Goal: Information Seeking & Learning: Find specific fact

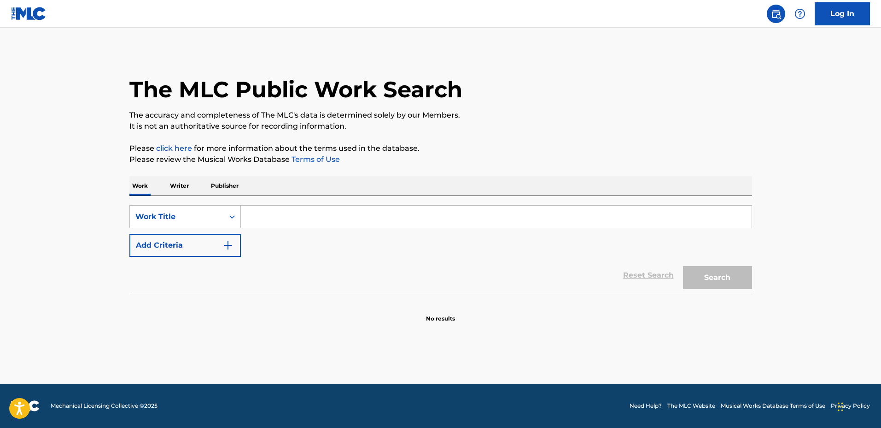
click at [276, 205] on input "Search Form" at bounding box center [496, 216] width 511 height 22
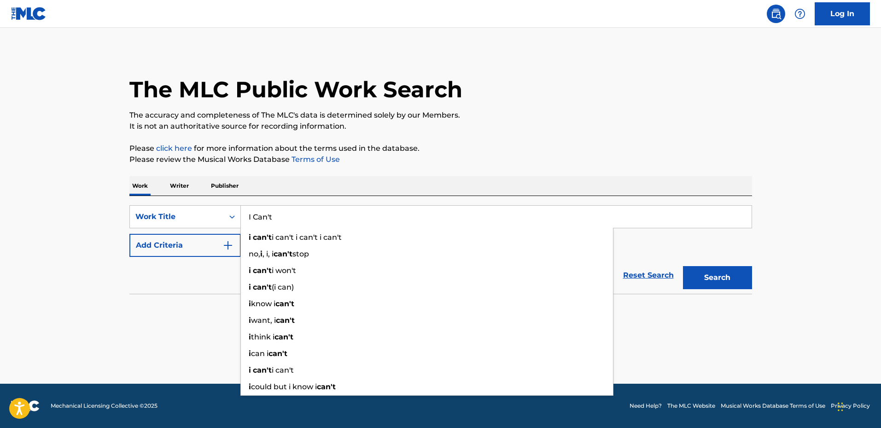
type input "I Can't"
click at [200, 240] on button "Add Criteria" at bounding box center [184, 245] width 111 height 23
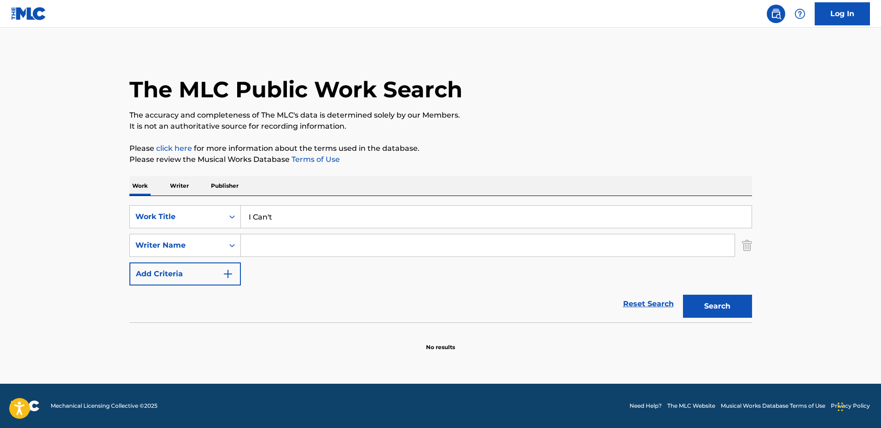
click at [268, 247] on input "Search Form" at bounding box center [488, 245] width 494 height 22
click at [344, 236] on input "Search Form" at bounding box center [488, 245] width 494 height 22
click at [683, 294] on button "Search" at bounding box center [717, 305] width 69 height 23
drag, startPoint x: 345, startPoint y: 241, endPoint x: 276, endPoint y: 240, distance: 68.2
click at [276, 240] on input "Jaden Tristan Francois" at bounding box center [488, 245] width 494 height 22
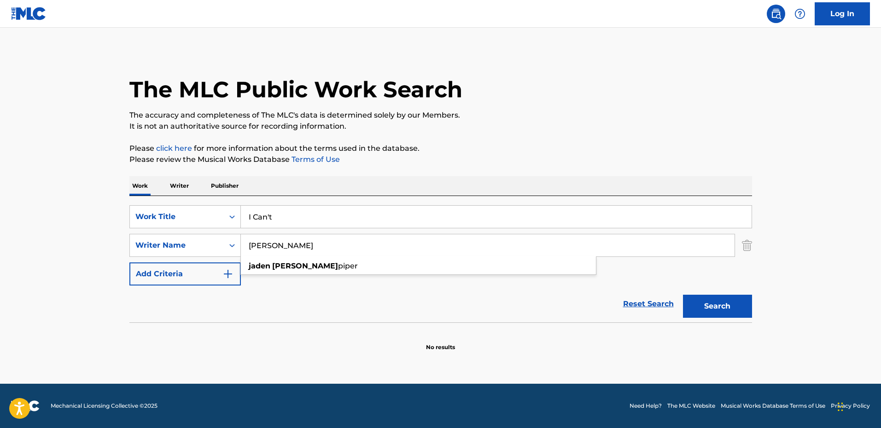
click at [683, 294] on button "Search" at bounding box center [717, 305] width 69 height 23
click at [351, 251] on input "Jaden Francois" at bounding box center [488, 245] width 494 height 22
click at [353, 250] on input "Jaden Francois" at bounding box center [488, 245] width 494 height 22
drag, startPoint x: 295, startPoint y: 240, endPoint x: 177, endPoint y: 235, distance: 117.6
click at [179, 236] on div "SearchWithCriteriab39562a9-3911-4420-a8ae-7269f8031e79 Writer Name Jaden Franco…" at bounding box center [440, 245] width 623 height 23
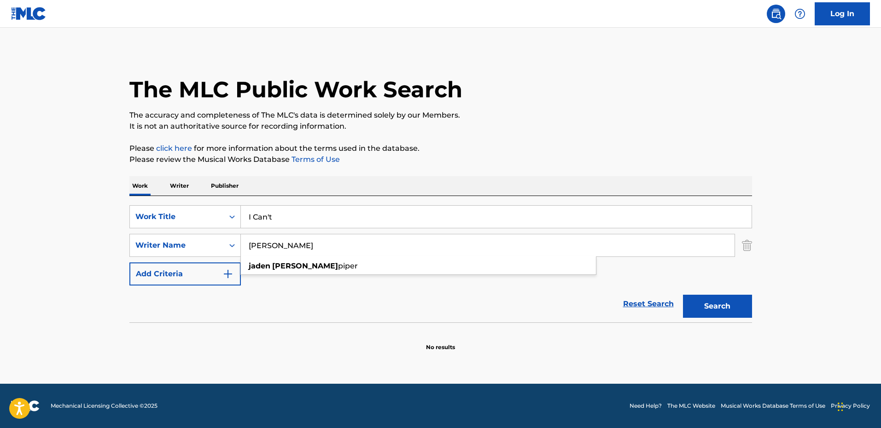
click at [407, 239] on input "Jaden Francois" at bounding box center [488, 245] width 494 height 22
drag, startPoint x: 329, startPoint y: 238, endPoint x: 268, endPoint y: 232, distance: 61.1
click at [268, 232] on div "SearchWithCriteriae746d702-f279-49b8-b08f-4fc93a43a5c0 Work Title I Can't Searc…" at bounding box center [440, 245] width 623 height 80
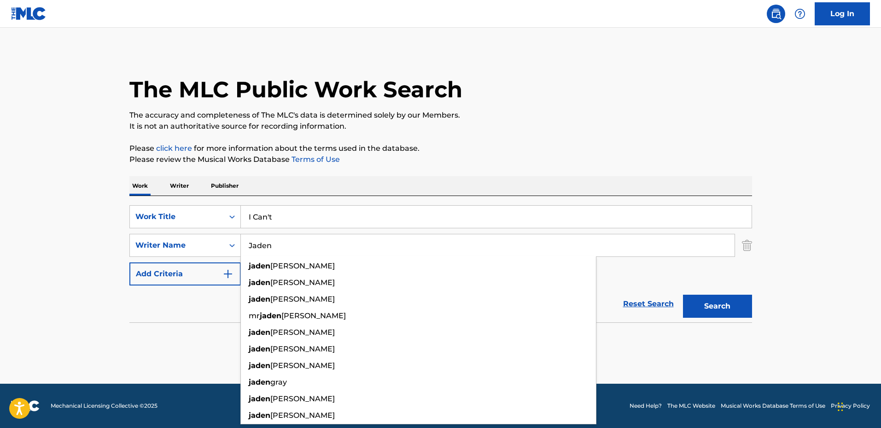
type input "Jaden"
click at [683, 294] on button "Search" at bounding box center [717, 305] width 69 height 23
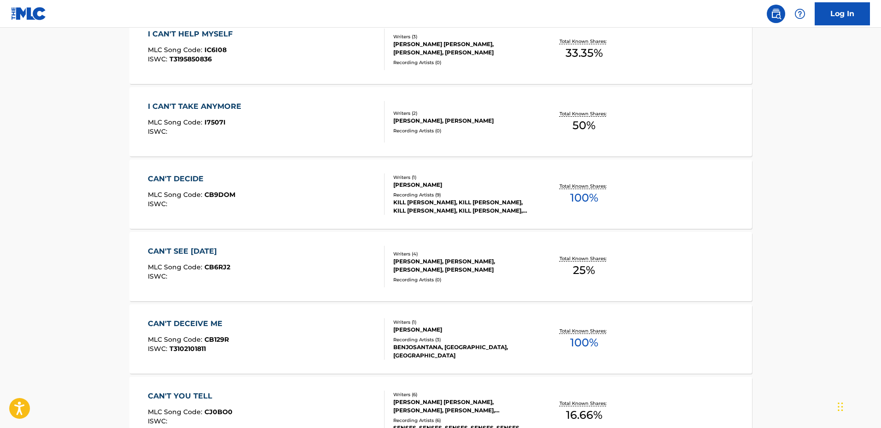
scroll to position [346, 0]
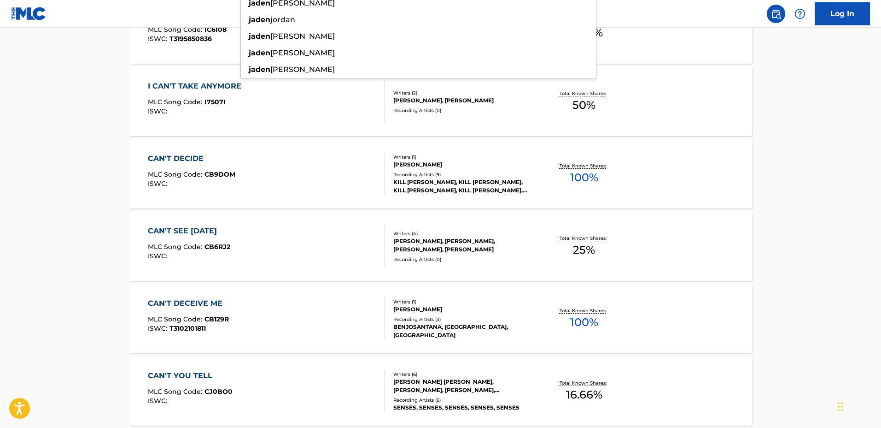
drag, startPoint x: 815, startPoint y: 173, endPoint x: 811, endPoint y: 177, distance: 5.3
click at [815, 173] on main "The MLC Public Work Search The accuracy and completeness of The MLC's data is d…" at bounding box center [440, 224] width 881 height 1085
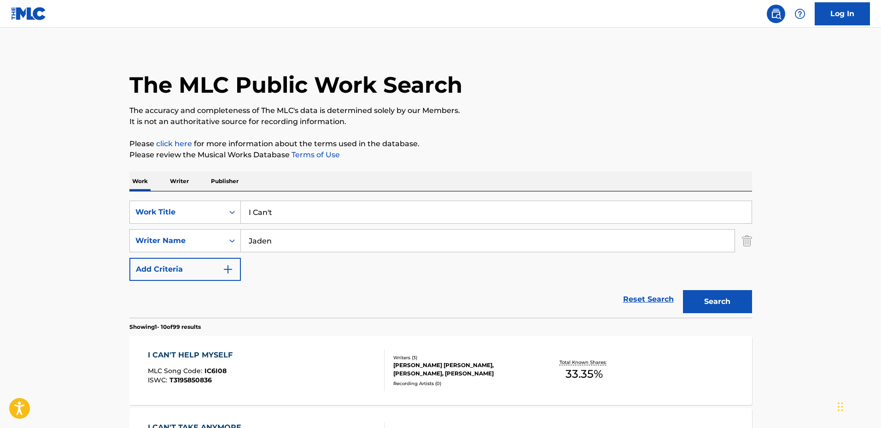
scroll to position [0, 0]
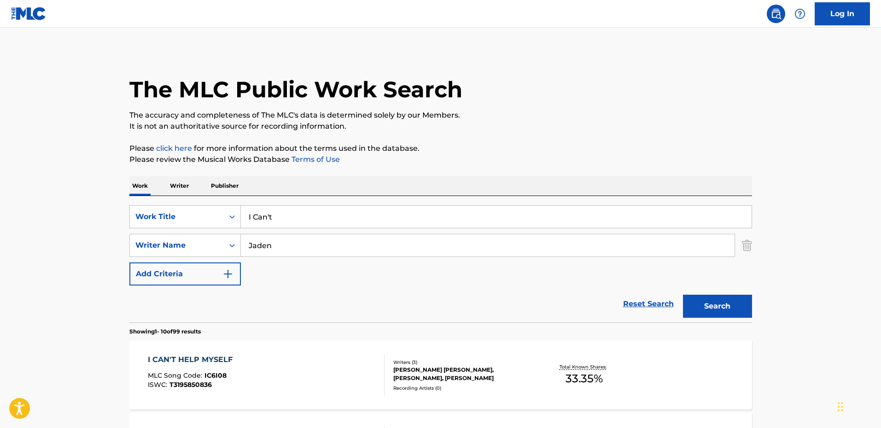
click at [339, 212] on input "I Can't" at bounding box center [496, 216] width 511 height 22
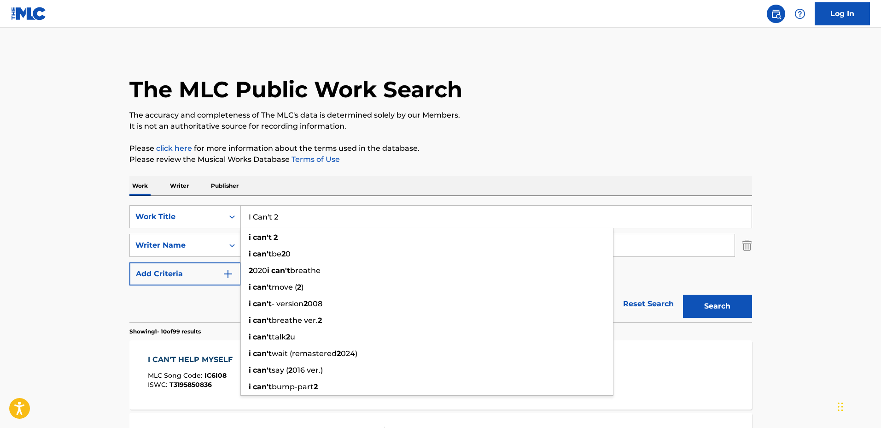
type input "I Can't 2"
click at [636, 181] on div "Work Writer Publisher" at bounding box center [440, 185] width 623 height 19
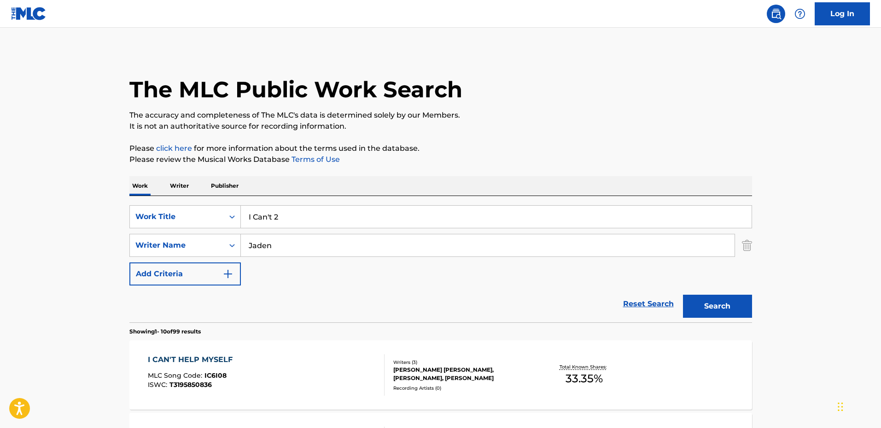
click at [748, 296] on button "Search" at bounding box center [717, 305] width 69 height 23
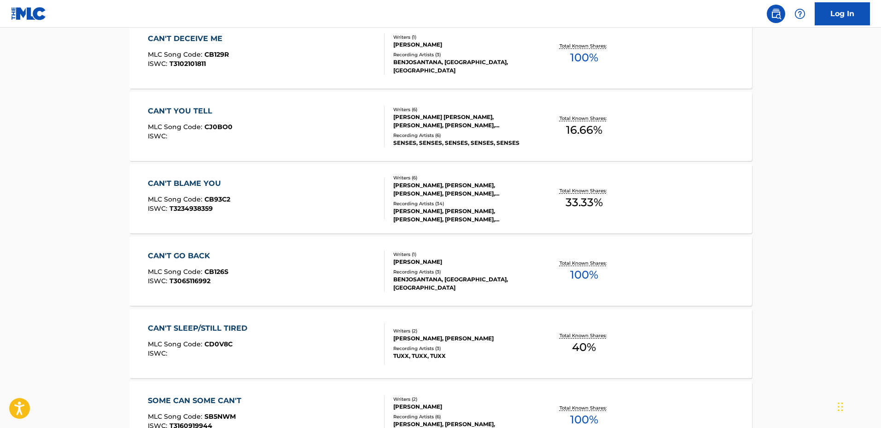
scroll to position [729, 0]
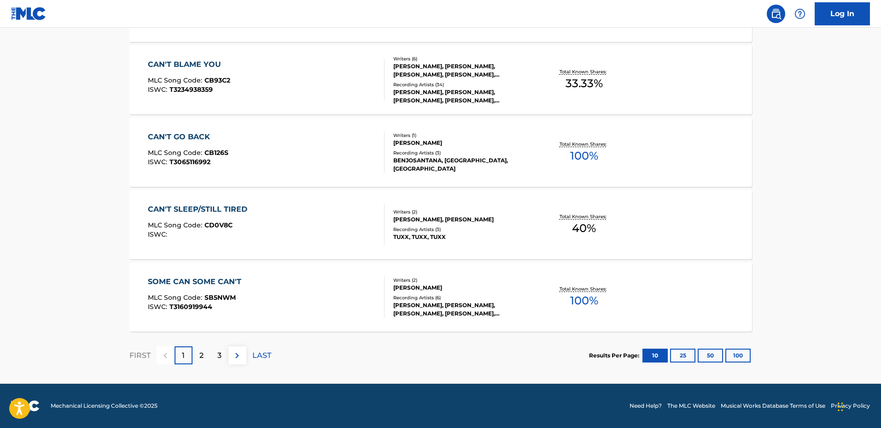
click at [204, 354] on div "2" at bounding box center [202, 355] width 18 height 18
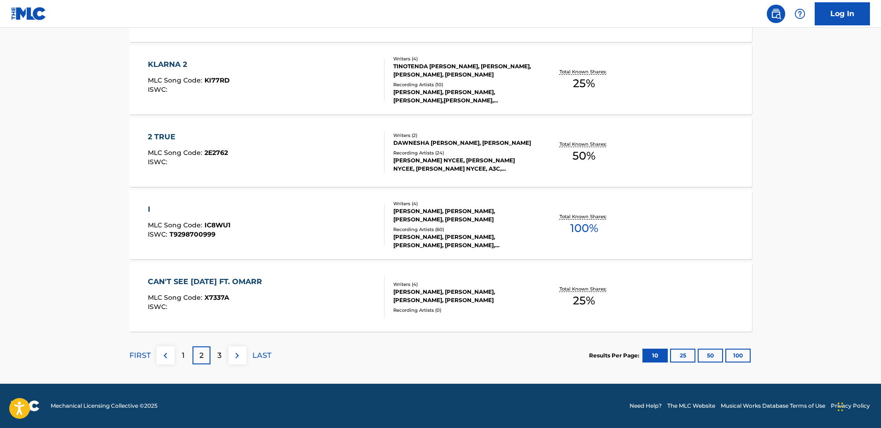
click at [191, 351] on div "1" at bounding box center [184, 355] width 18 height 18
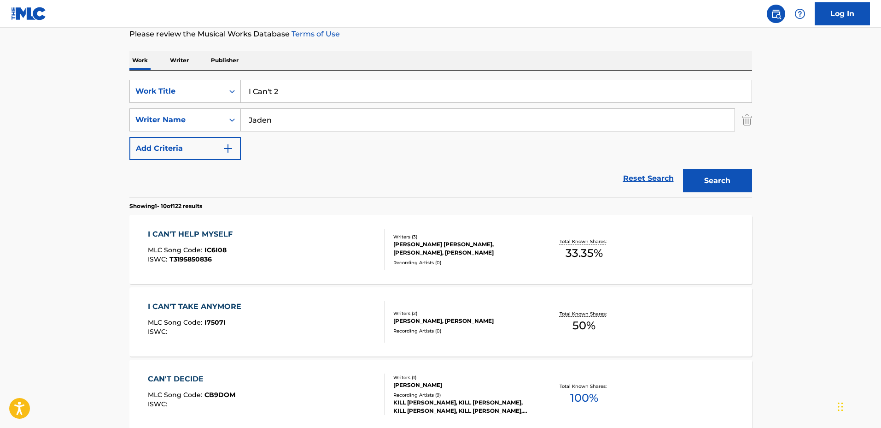
scroll to position [95, 0]
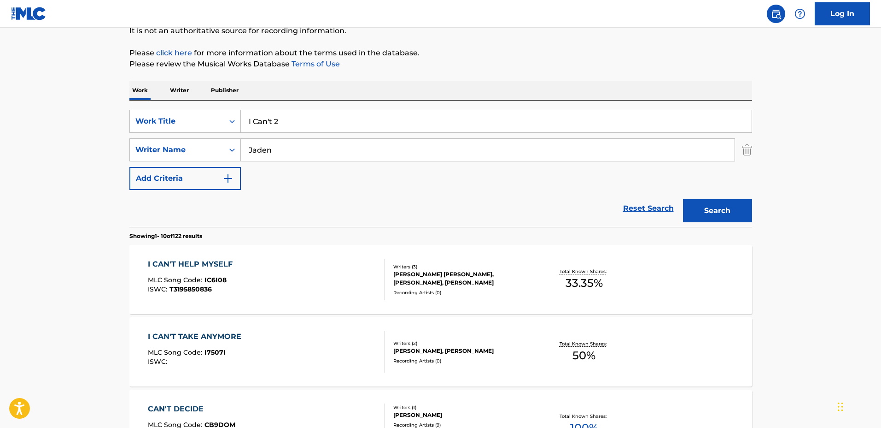
click at [334, 123] on input "I Can't 2" at bounding box center [496, 121] width 511 height 22
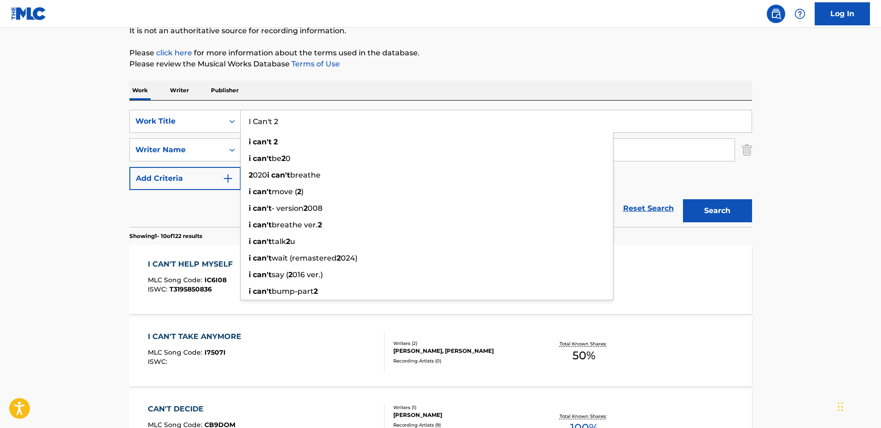
click at [322, 112] on input "I Can't 2" at bounding box center [496, 121] width 511 height 22
click at [325, 119] on input "I Can't 2" at bounding box center [496, 121] width 511 height 22
click at [315, 100] on div "Work Writer Publisher" at bounding box center [440, 90] width 623 height 19
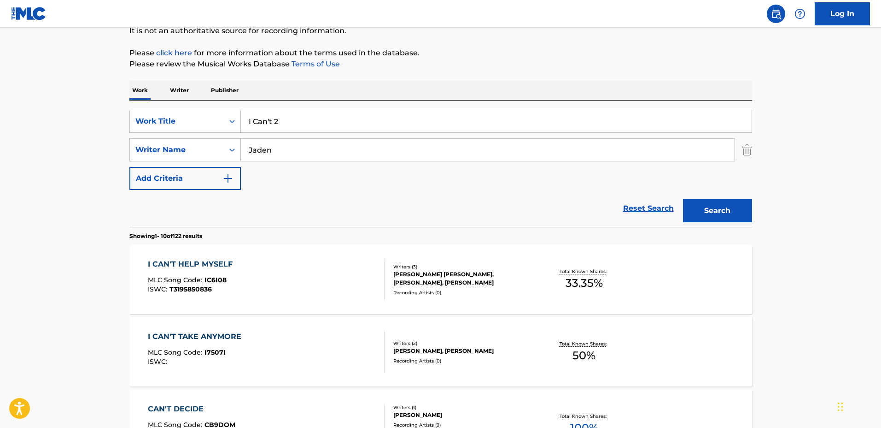
click at [326, 146] on input "Jaden" at bounding box center [488, 150] width 494 height 22
click at [322, 144] on input "Jaden" at bounding box center [488, 150] width 494 height 22
click at [683, 199] on button "Search" at bounding box center [717, 210] width 69 height 23
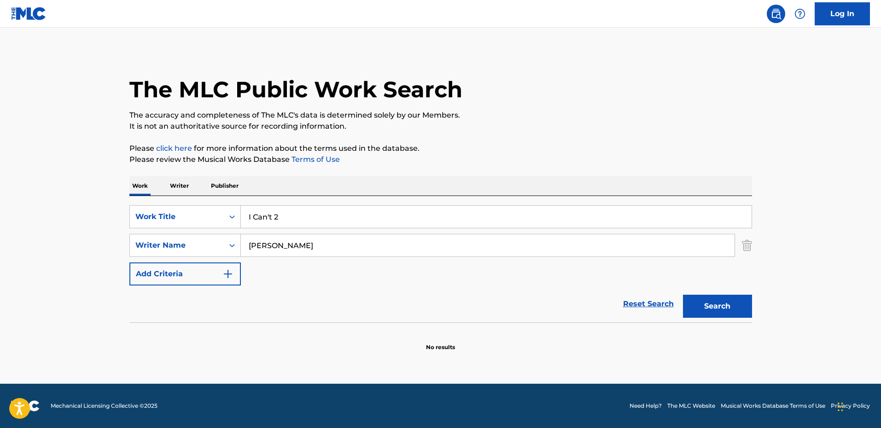
drag, startPoint x: 307, startPoint y: 236, endPoint x: 277, endPoint y: 236, distance: 30.0
click at [278, 236] on input "Jaden Francois" at bounding box center [488, 245] width 494 height 22
type input "Jaden Tristan"
click at [683, 294] on button "Search" at bounding box center [717, 305] width 69 height 23
click at [742, 302] on button "Search" at bounding box center [717, 305] width 69 height 23
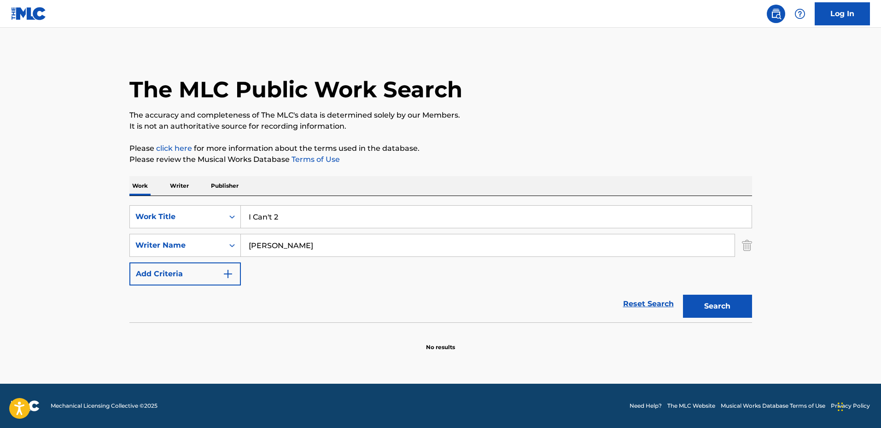
click at [467, 271] on div "SearchWithCriteriae746d702-f279-49b8-b08f-4fc93a43a5c0 Work Title I Can't 2 Sea…" at bounding box center [440, 245] width 623 height 80
click at [319, 218] on input "I Can't 2" at bounding box center [496, 216] width 511 height 22
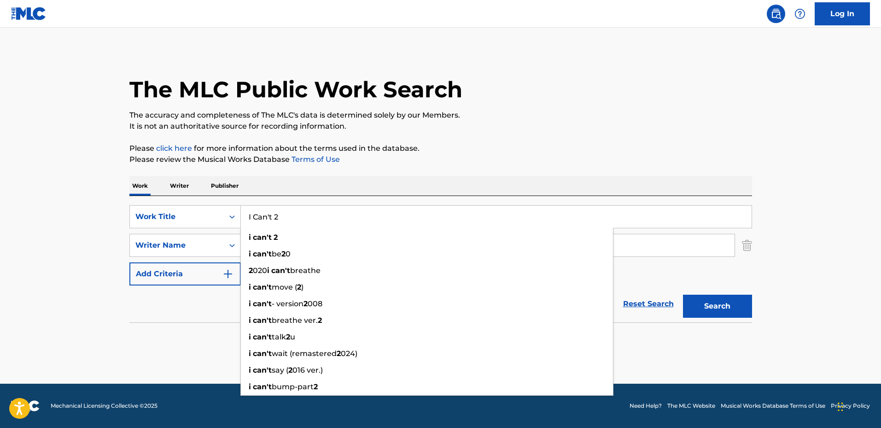
click at [358, 172] on div "The MLC Public Work Search The accuracy and completeness of The MLC's data is d…" at bounding box center [440, 201] width 645 height 300
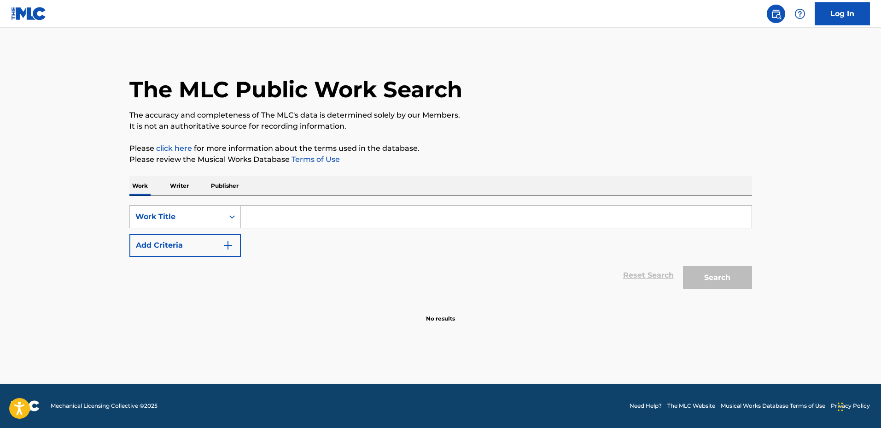
click at [313, 211] on input "Search Form" at bounding box center [496, 216] width 511 height 22
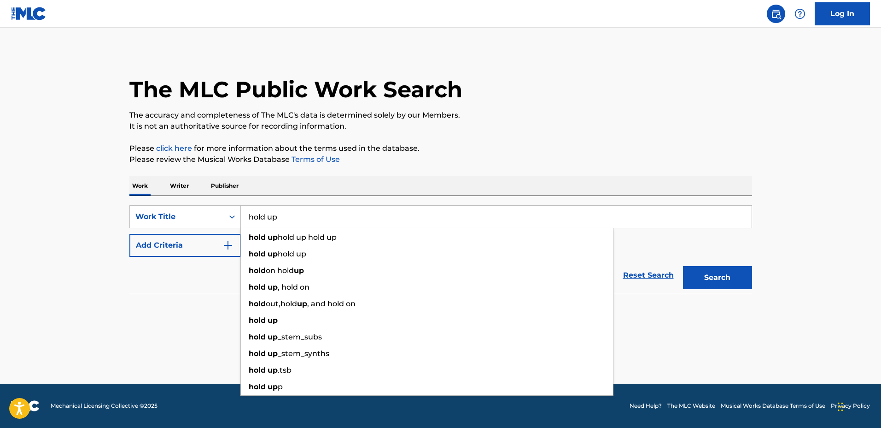
type input "hold up"
click at [173, 234] on button "Add Criteria" at bounding box center [184, 245] width 111 height 23
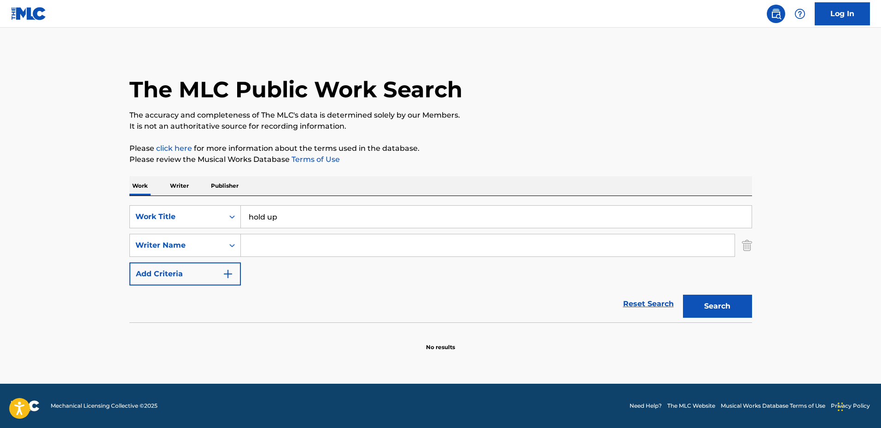
click at [260, 241] on input "Search Form" at bounding box center [488, 245] width 494 height 22
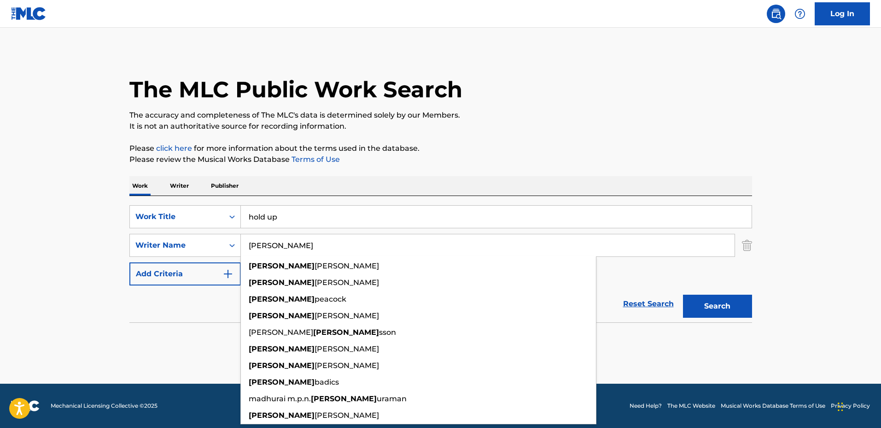
type input "seth"
click at [683, 294] on button "Search" at bounding box center [717, 305] width 69 height 23
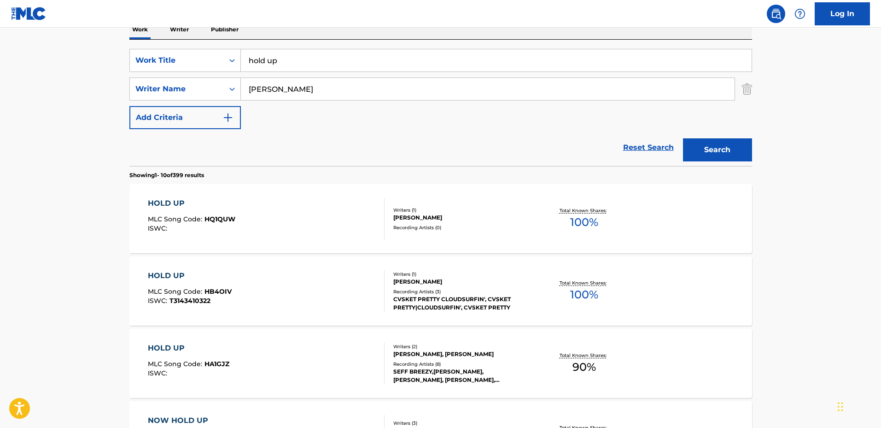
scroll to position [230, 0]
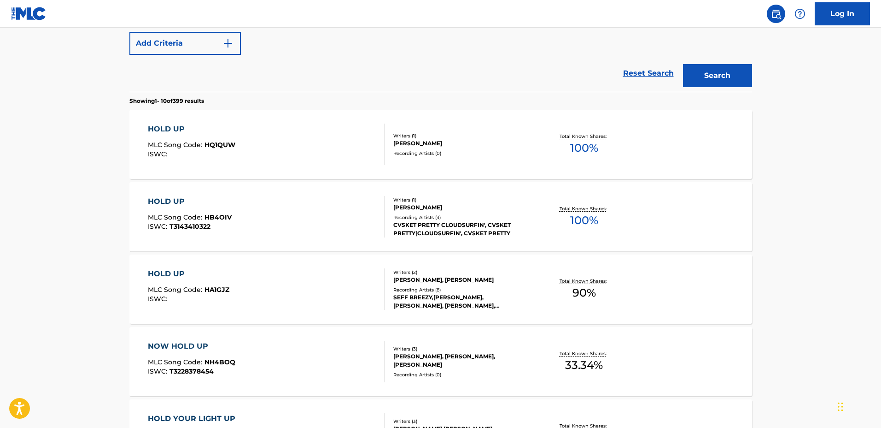
click at [522, 210] on div "SETH SHEFFLER-COLLINS" at bounding box center [462, 207] width 139 height 8
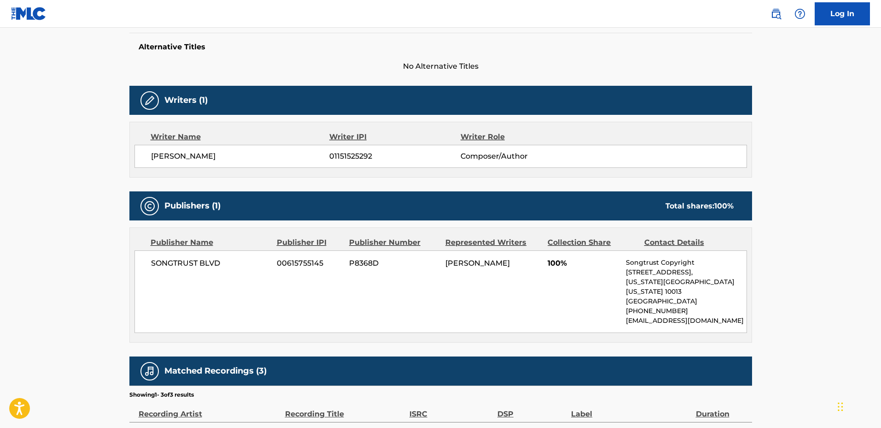
scroll to position [230, 0]
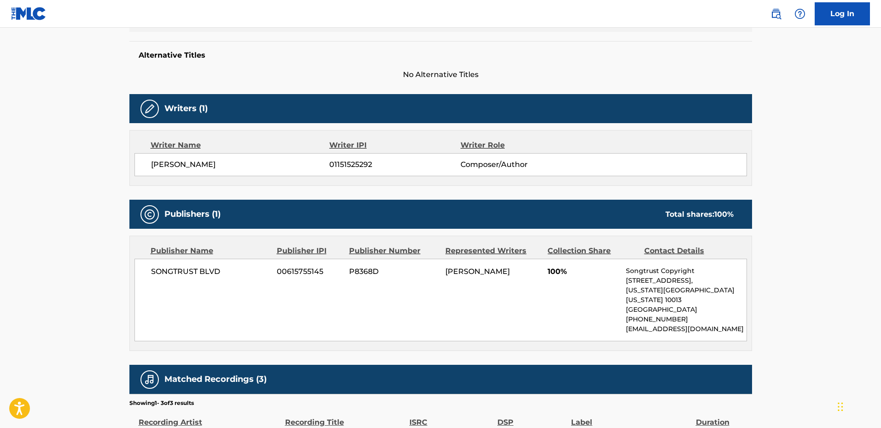
drag, startPoint x: 247, startPoint y: 160, endPoint x: 154, endPoint y: 159, distance: 93.1
click at [143, 158] on div "SETH SHEFFLER-COLLINS 01151525292 Composer/Author" at bounding box center [441, 164] width 613 height 23
copy span "SETH SHEFFLER-COLLINS"
click at [272, 172] on div "SETH SHEFFLER-COLLINS 01151525292 Composer/Author" at bounding box center [441, 164] width 613 height 23
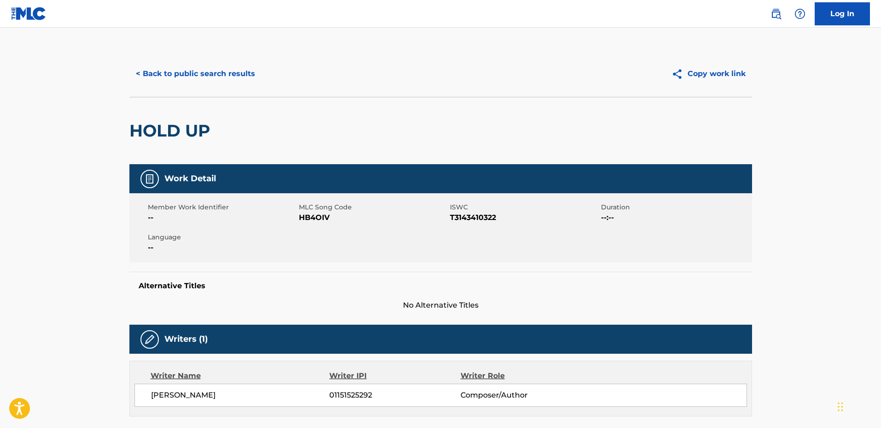
click at [202, 78] on button "< Back to public search results" at bounding box center [195, 73] width 132 height 23
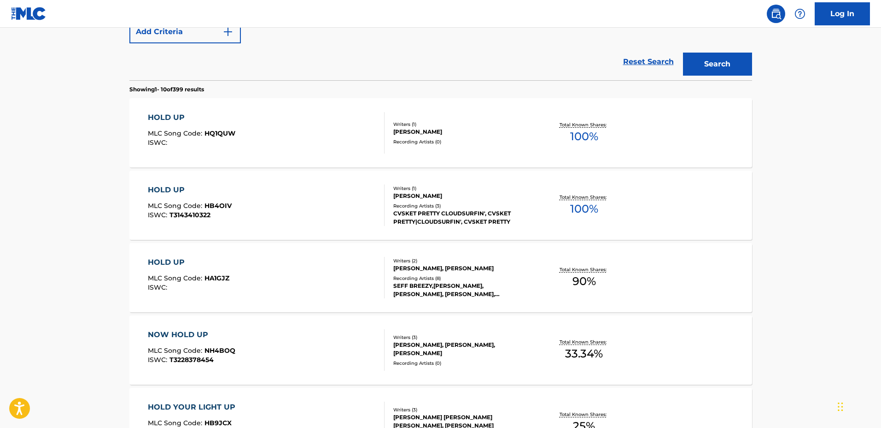
scroll to position [110, 0]
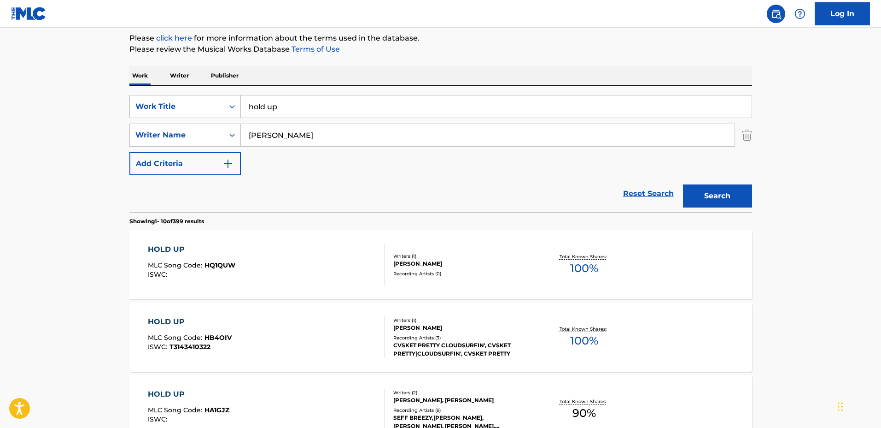
click at [748, 137] on img "Search Form" at bounding box center [747, 134] width 10 height 23
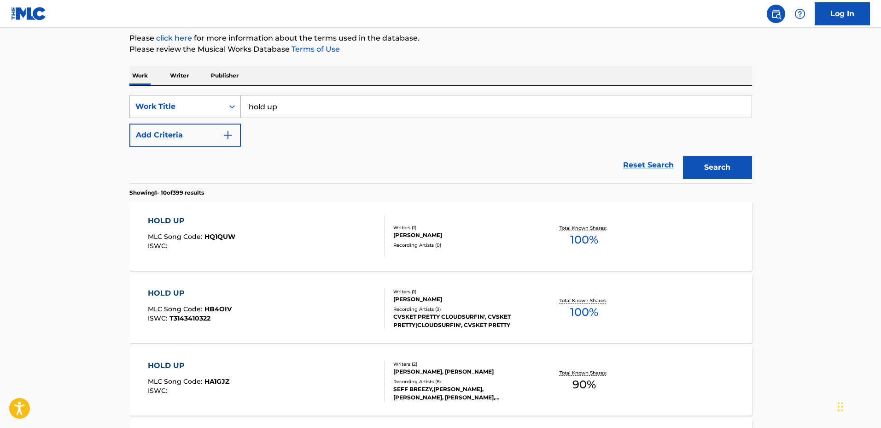
click at [177, 98] on div "Work Title" at bounding box center [177, 107] width 94 height 18
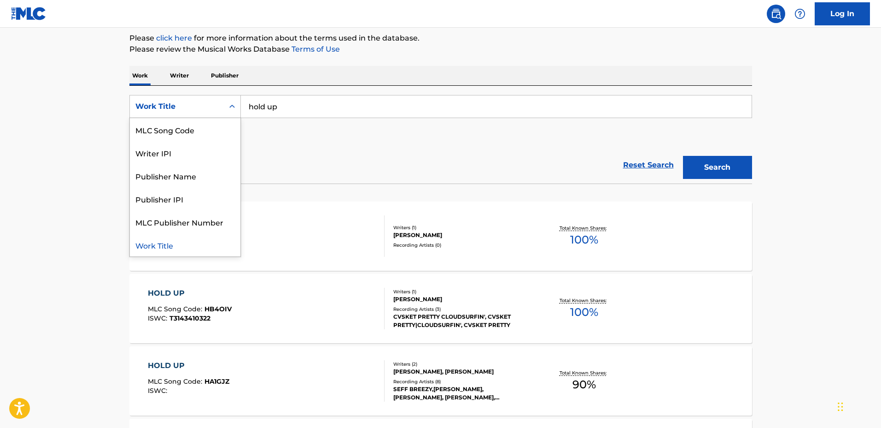
scroll to position [0, 0]
click at [197, 130] on div "Writer Name" at bounding box center [185, 129] width 111 height 23
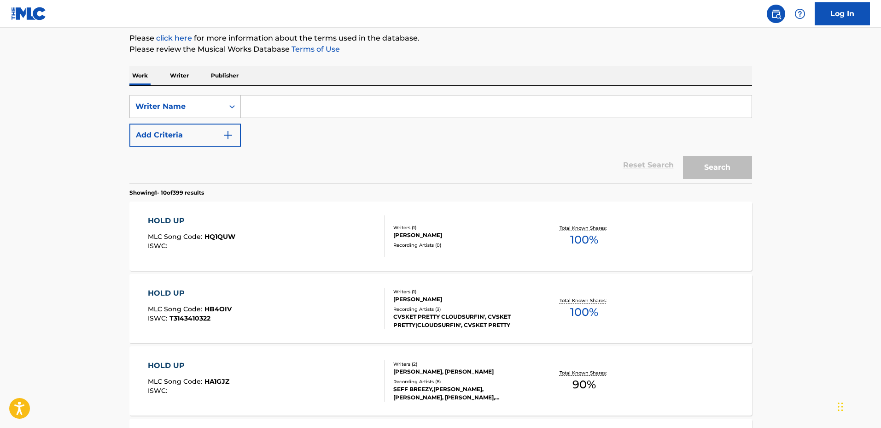
click at [318, 110] on input "Search Form" at bounding box center [496, 106] width 511 height 22
type input "SETH SHEFFLER-COLLINS"
click at [721, 153] on div "Search" at bounding box center [716, 165] width 74 height 37
click at [722, 154] on div "Search" at bounding box center [716, 165] width 74 height 37
click at [723, 158] on button "Search" at bounding box center [717, 167] width 69 height 23
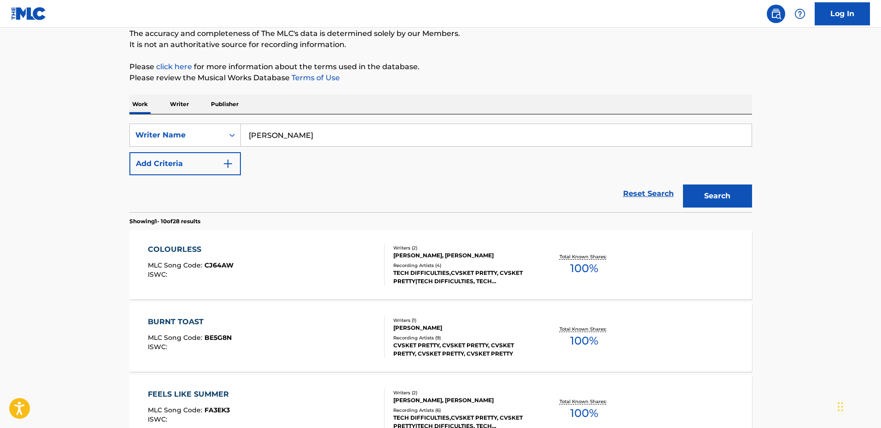
scroll to position [173, 0]
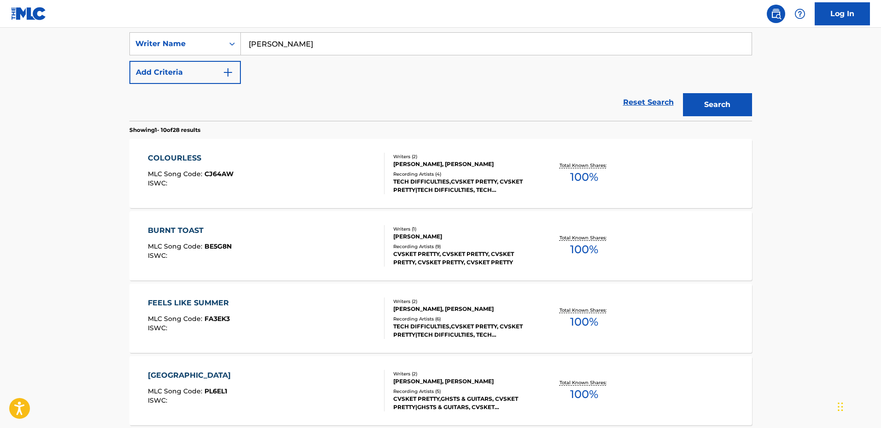
click at [525, 163] on div "RICARDO HERNANDEZ PICHER, SETH SHEFFLER-COLLINS" at bounding box center [462, 164] width 139 height 8
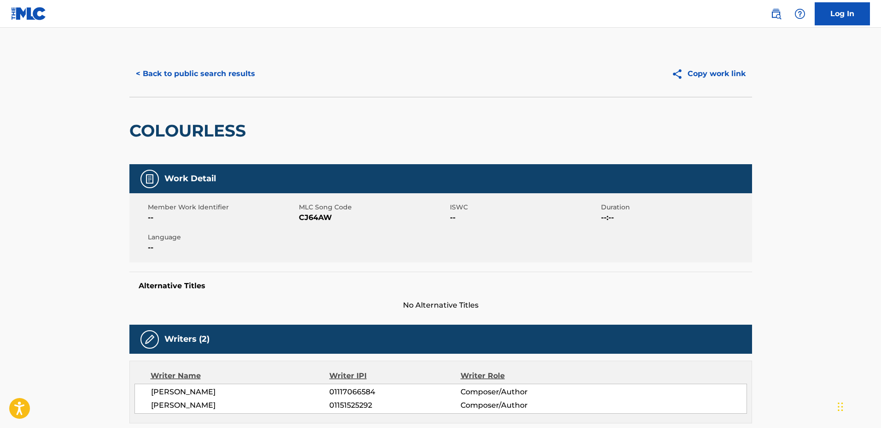
click at [219, 72] on button "< Back to public search results" at bounding box center [195, 73] width 132 height 23
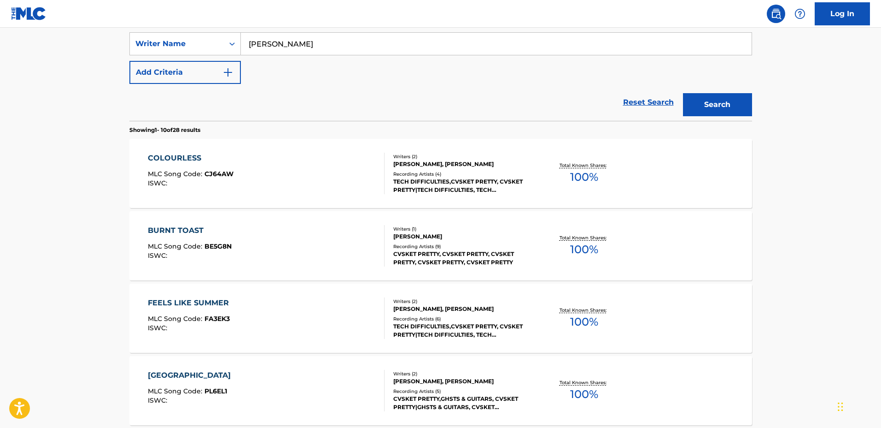
click at [319, 243] on div "BURNT TOAST MLC Song Code : BE5G8N ISWC :" at bounding box center [266, 245] width 237 height 41
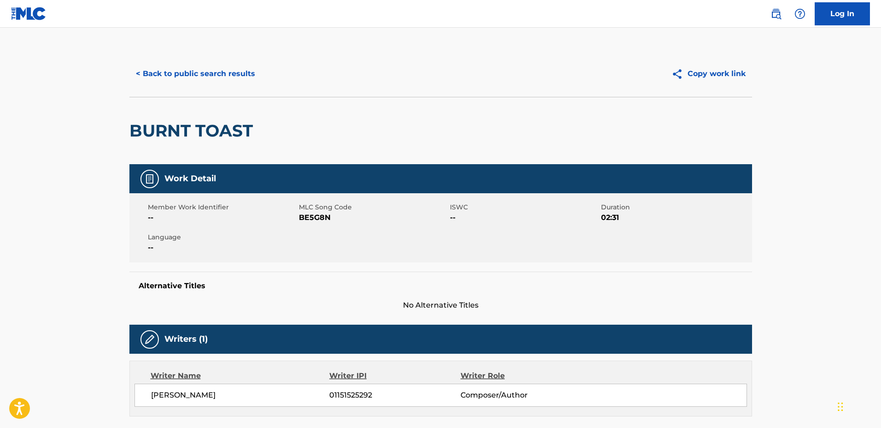
click at [197, 74] on button "< Back to public search results" at bounding box center [195, 73] width 132 height 23
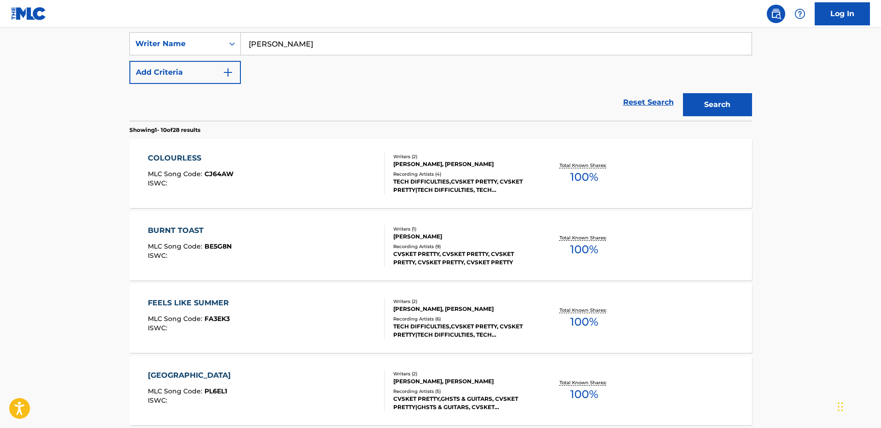
click at [289, 302] on div "FEELS LIKE SUMMER MLC Song Code : FA3EK3 ISWC :" at bounding box center [266, 317] width 237 height 41
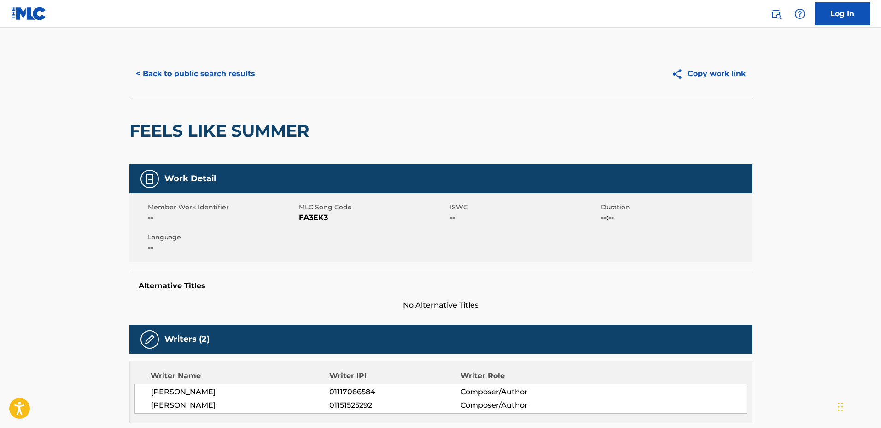
click at [213, 74] on button "< Back to public search results" at bounding box center [195, 73] width 132 height 23
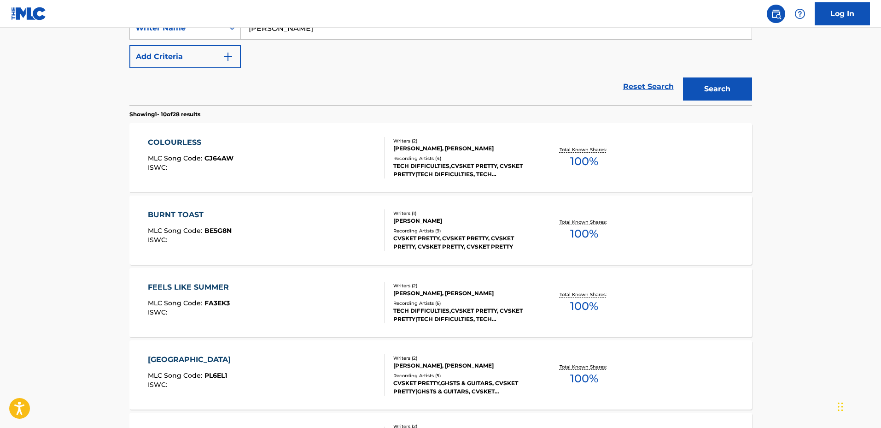
scroll to position [230, 0]
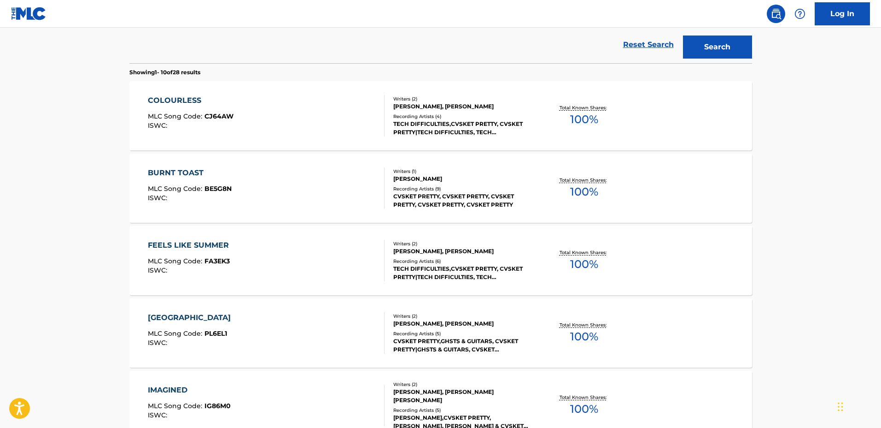
click at [299, 314] on div "PURPLE BEACH MLC Song Code : PL6EL1 ISWC :" at bounding box center [266, 332] width 237 height 41
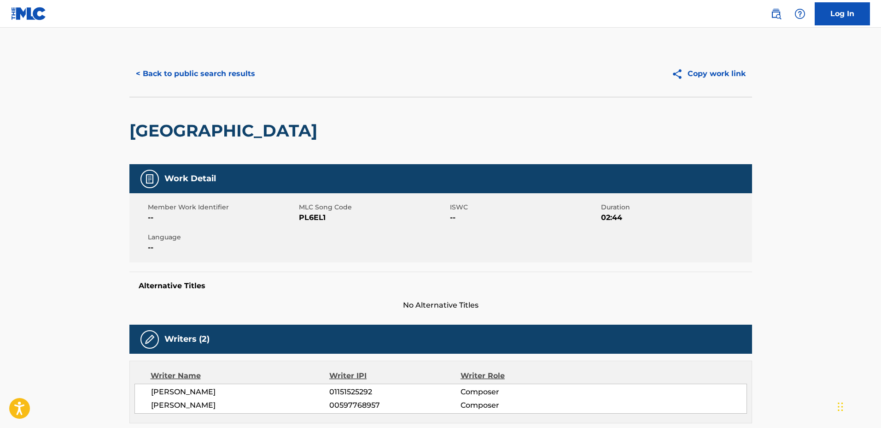
click at [199, 76] on button "< Back to public search results" at bounding box center [195, 73] width 132 height 23
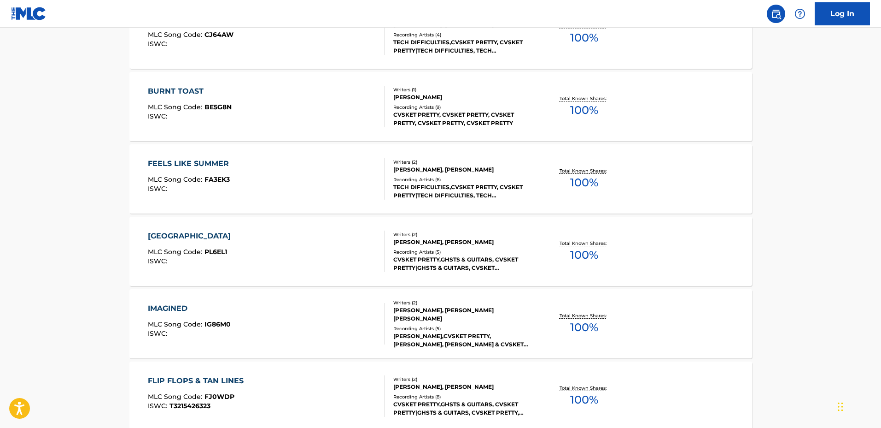
click at [309, 308] on div "IMAGINED MLC Song Code : IG86M0 ISWC :" at bounding box center [266, 323] width 237 height 41
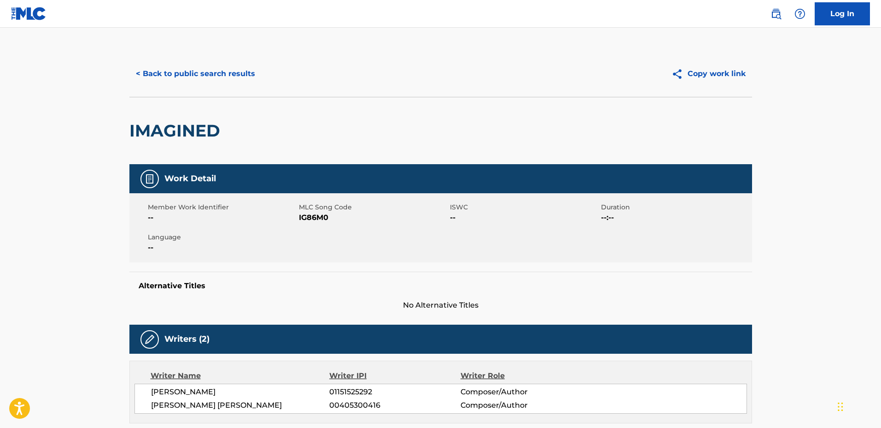
click at [198, 89] on div "< Back to public search results Copy work link" at bounding box center [440, 74] width 623 height 46
click at [197, 82] on button "< Back to public search results" at bounding box center [195, 73] width 132 height 23
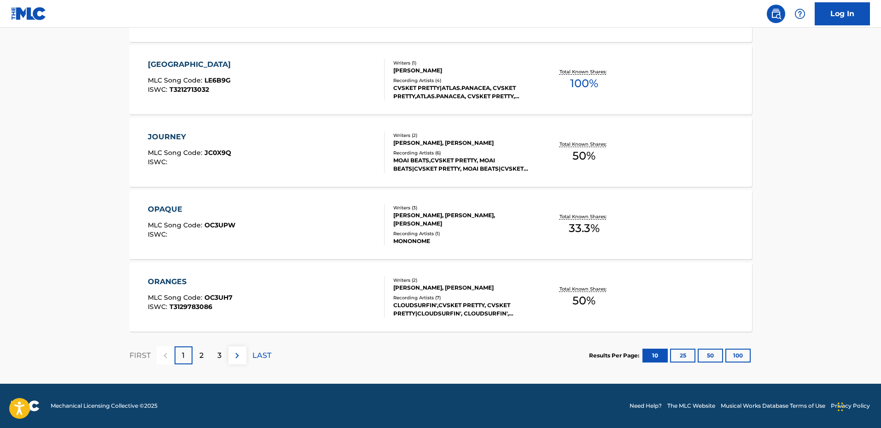
click at [222, 348] on div "3" at bounding box center [220, 355] width 18 height 18
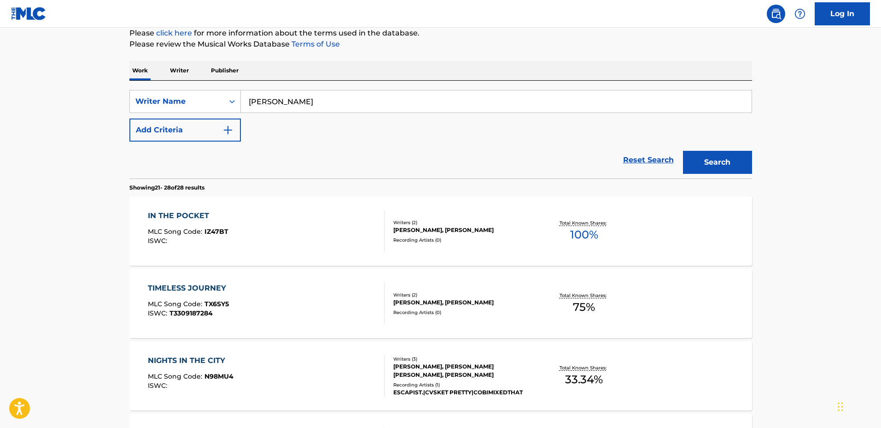
click at [303, 224] on div "IN THE POCKET MLC Song Code : IZ47BT ISWC :" at bounding box center [266, 230] width 237 height 41
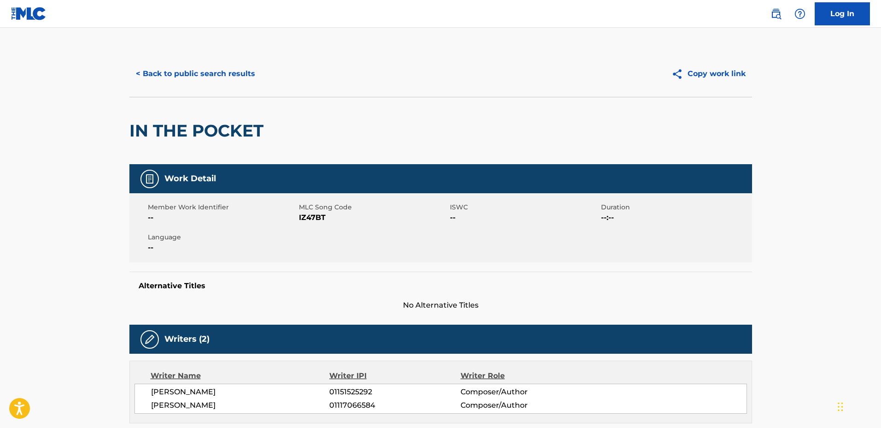
click at [206, 79] on button "< Back to public search results" at bounding box center [195, 73] width 132 height 23
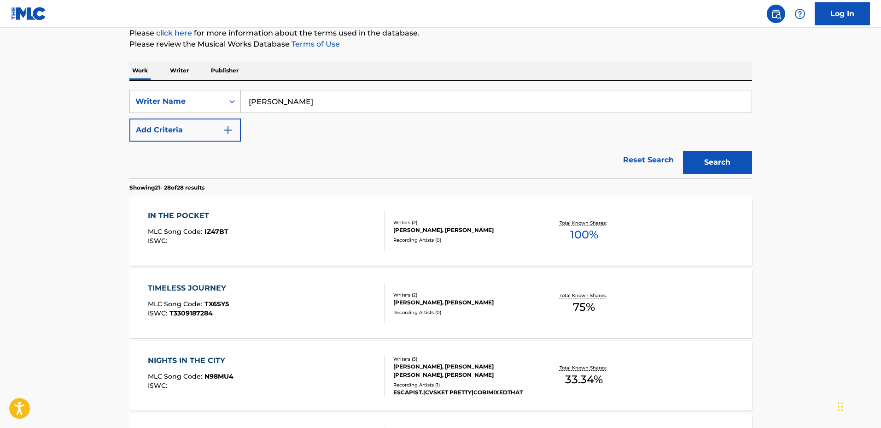
click at [286, 291] on div "TIMELESS JOURNEY MLC Song Code : TX6SY5 ISWC : T3309187284" at bounding box center [266, 302] width 237 height 41
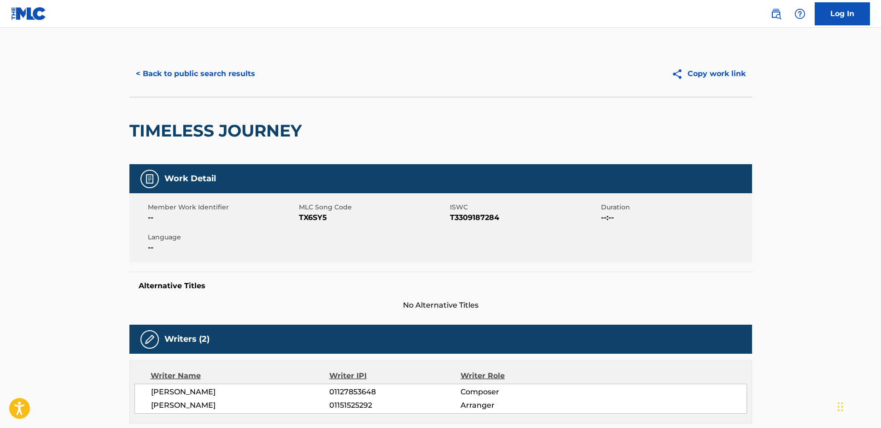
click at [210, 79] on button "< Back to public search results" at bounding box center [195, 73] width 132 height 23
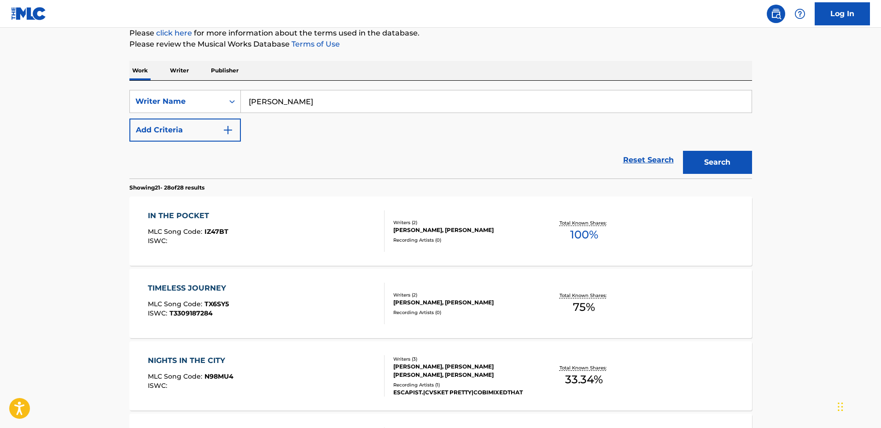
click at [229, 134] on img "Search Form" at bounding box center [228, 129] width 11 height 11
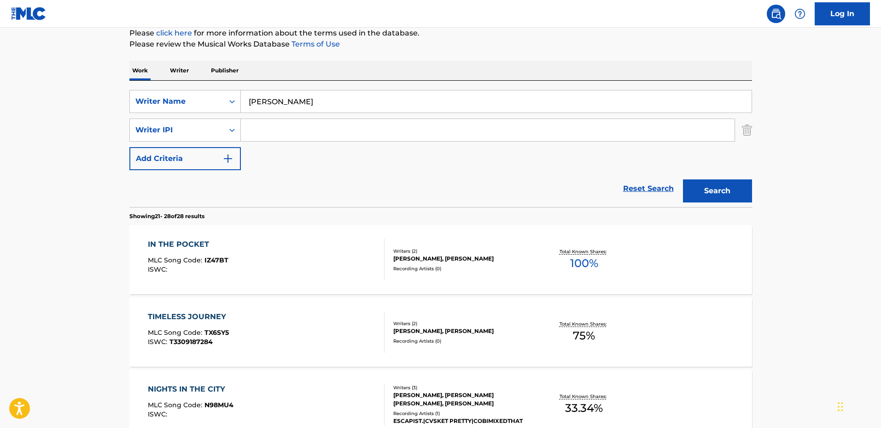
drag, startPoint x: 360, startPoint y: 104, endPoint x: 270, endPoint y: 132, distance: 95.0
click at [189, 87] on div "SearchWithCriteria1c6d91df-5db4-4324-bd05-2ace144d47d3 Writer Name SETH SHEFFLE…" at bounding box center [440, 144] width 623 height 126
click at [275, 134] on input "Search Form" at bounding box center [488, 130] width 494 height 22
paste input "SETH SHEFFLER-COLLINS"
type input "SETH SHEFFLER-COLLINS"
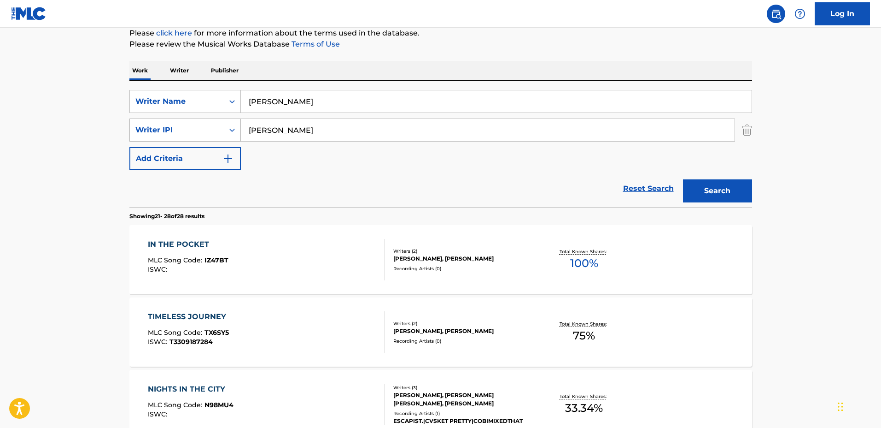
click at [211, 121] on div "Writer IPI" at bounding box center [177, 130] width 94 height 18
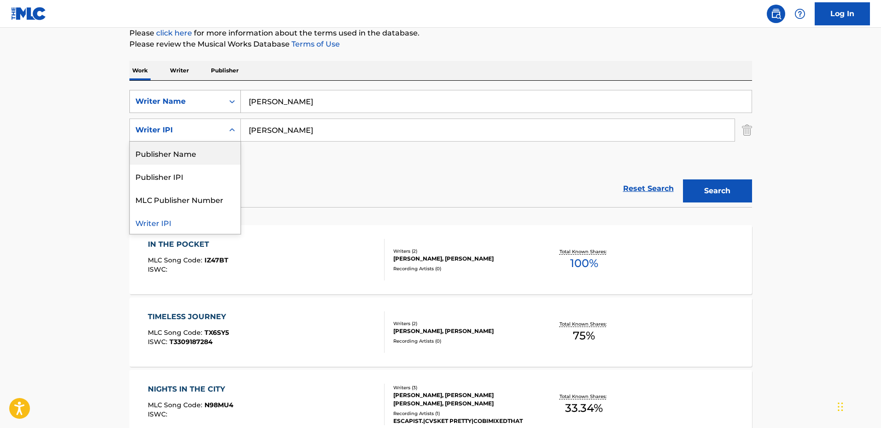
click at [196, 94] on div "Writer Name" at bounding box center [177, 102] width 94 height 18
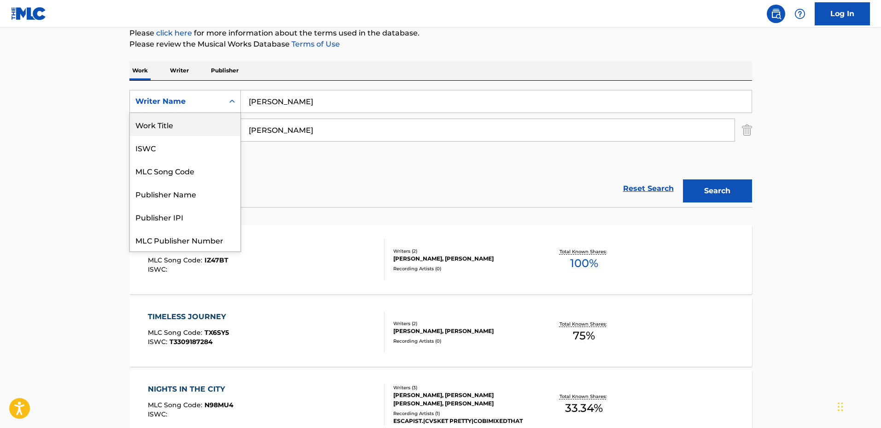
click at [186, 120] on div "Work Title" at bounding box center [185, 124] width 111 height 23
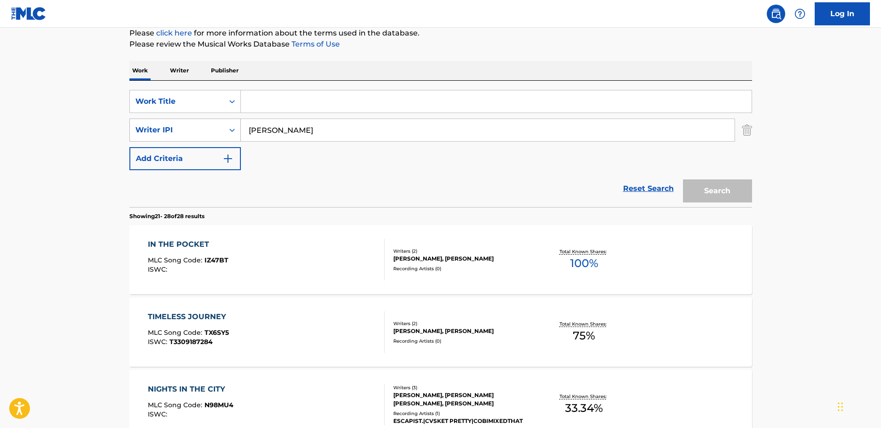
click at [209, 125] on div "Writer IPI" at bounding box center [176, 129] width 83 height 11
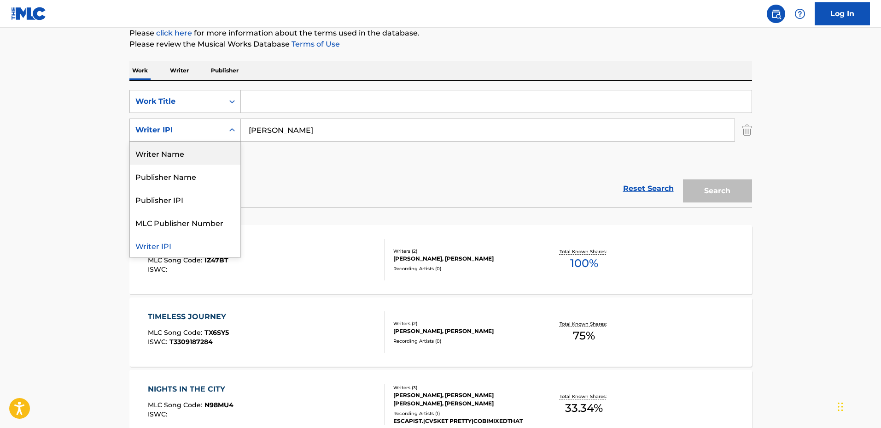
click at [218, 147] on div "Writer Name" at bounding box center [185, 152] width 111 height 23
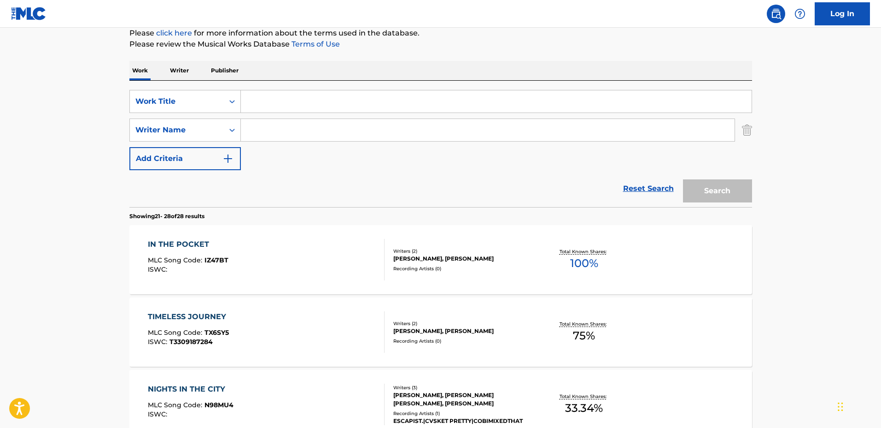
click at [276, 133] on input "Search Form" at bounding box center [488, 130] width 494 height 22
paste input "SETH SHEFFLER-COLLINS"
type input "SETH SHEFFLER-COLLINS"
click at [282, 98] on input "Search Form" at bounding box center [496, 101] width 511 height 22
type input "prayer plant"
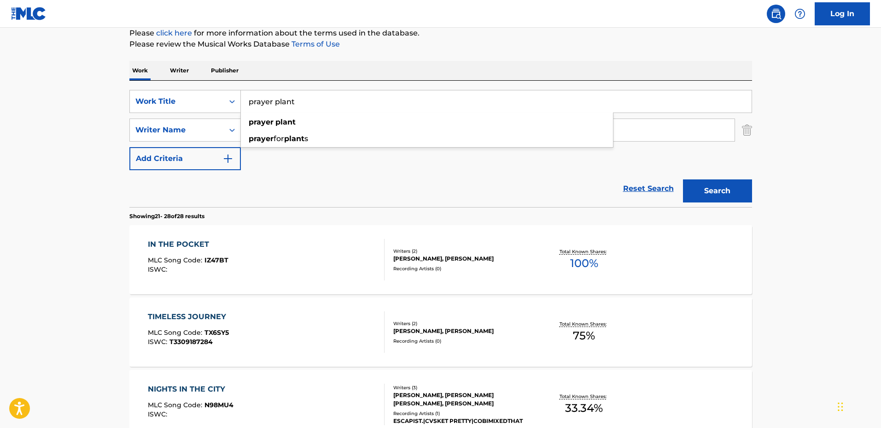
click at [683, 179] on button "Search" at bounding box center [717, 190] width 69 height 23
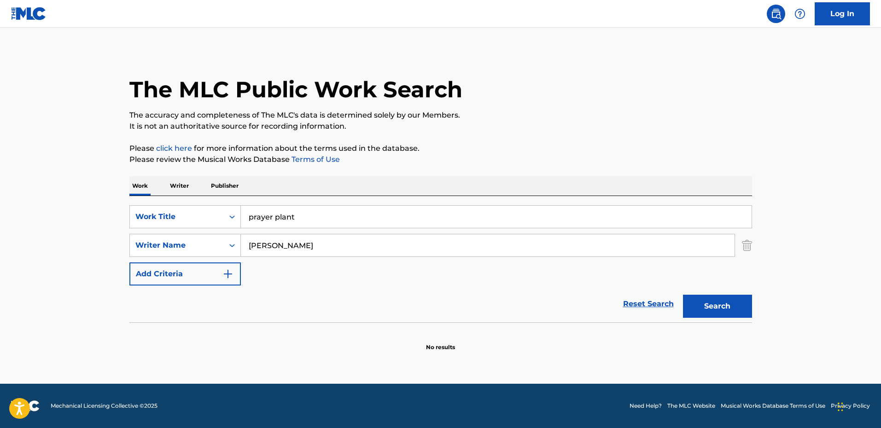
drag, startPoint x: 304, startPoint y: 210, endPoint x: 217, endPoint y: 203, distance: 87.3
click at [217, 203] on div "SearchWithCriteriaac3f3eeb-cee4-4f6f-b87b-e1781d6cdb78 Work Title prayer plant …" at bounding box center [440, 259] width 623 height 126
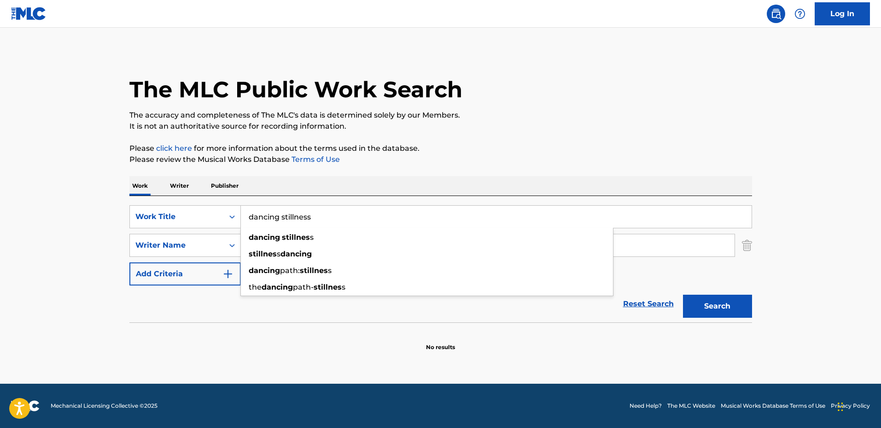
type input "dancing stillness"
click at [683, 294] on button "Search" at bounding box center [717, 305] width 69 height 23
drag, startPoint x: 228, startPoint y: 210, endPoint x: 222, endPoint y: 210, distance: 6.0
click at [222, 210] on div "SearchWithCriteriaac3f3eeb-cee4-4f6f-b87b-e1781d6cdb78 Work Title dancing still…" at bounding box center [440, 216] width 623 height 23
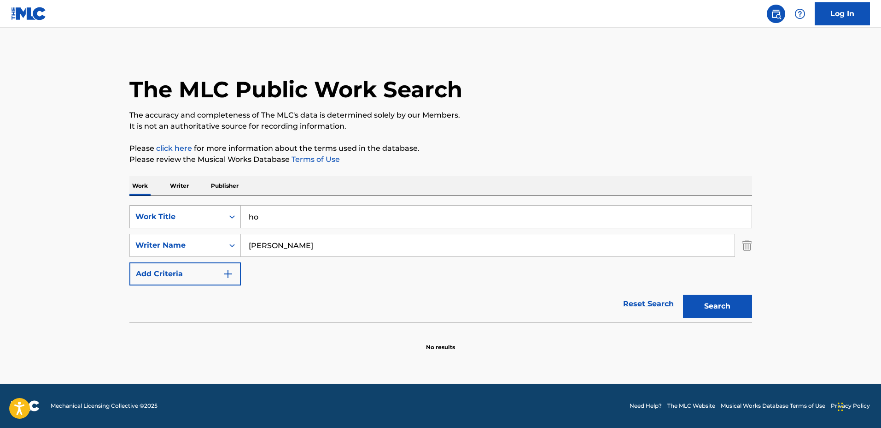
type input "h"
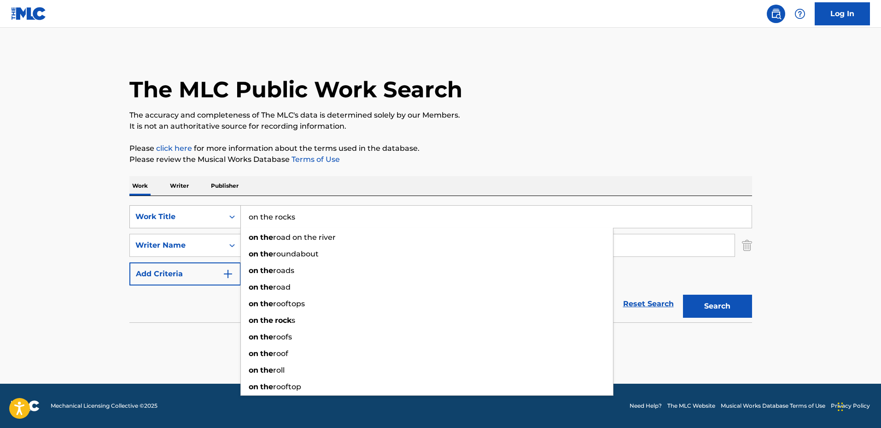
type input "on the rocks"
click at [683, 294] on button "Search" at bounding box center [717, 305] width 69 height 23
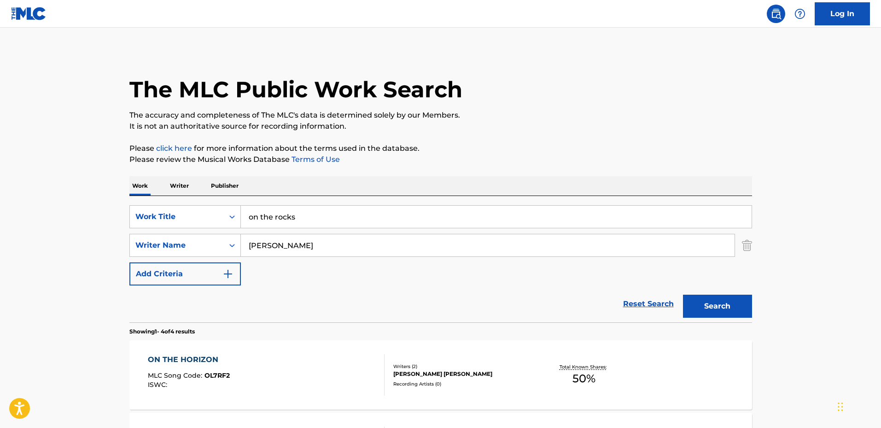
click at [14, 248] on main "The MLC Public Work Search The accuracy and completeness of The MLC's data is d…" at bounding box center [440, 351] width 881 height 646
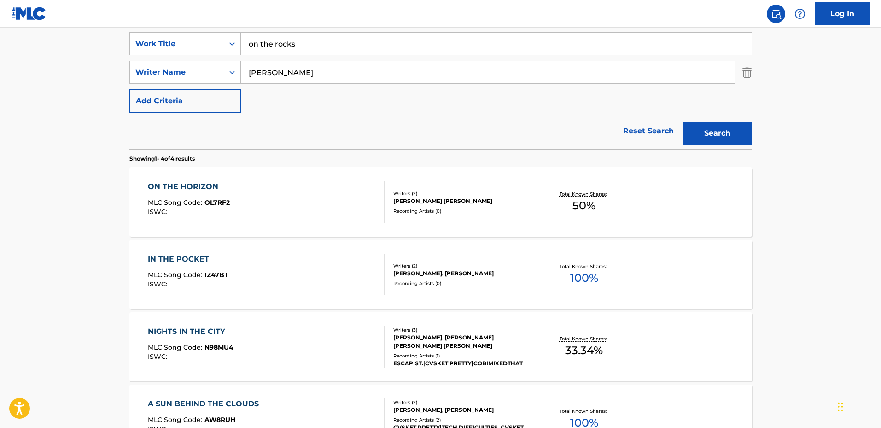
click at [309, 219] on div "ON THE HORIZON MLC Song Code : OL7RF2 ISWC :" at bounding box center [266, 201] width 237 height 41
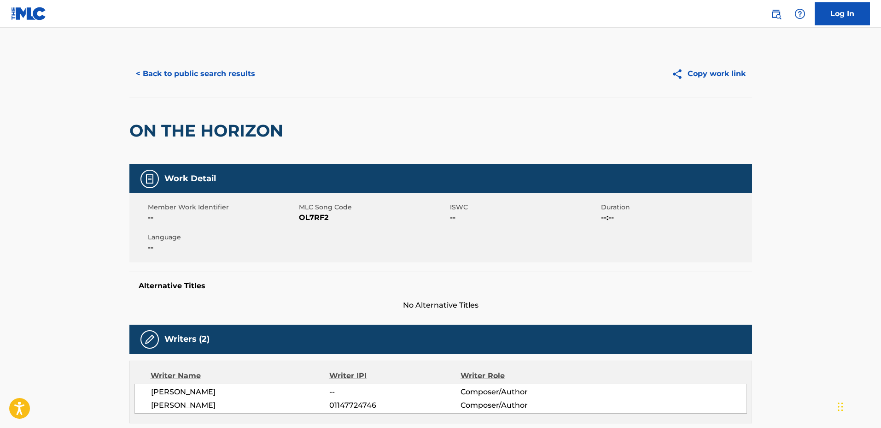
click at [205, 81] on button "< Back to public search results" at bounding box center [195, 73] width 132 height 23
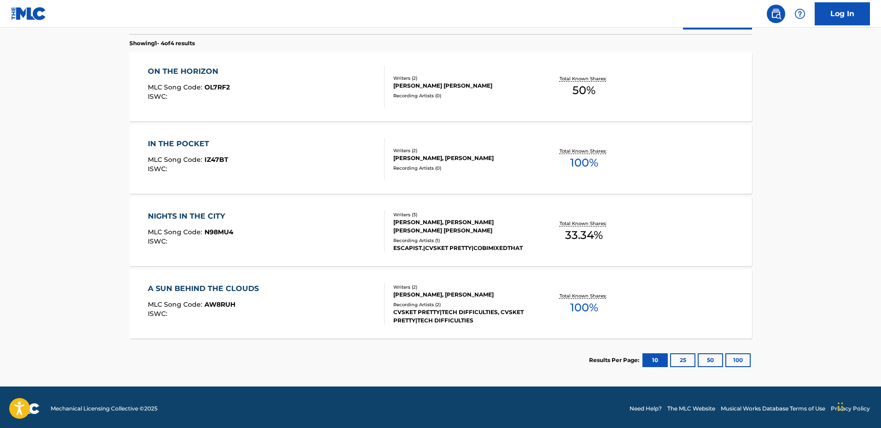
click at [329, 286] on div "A SUN BEHIND THE CLOUDS MLC Song Code : AW8RUH ISWC :" at bounding box center [266, 303] width 237 height 41
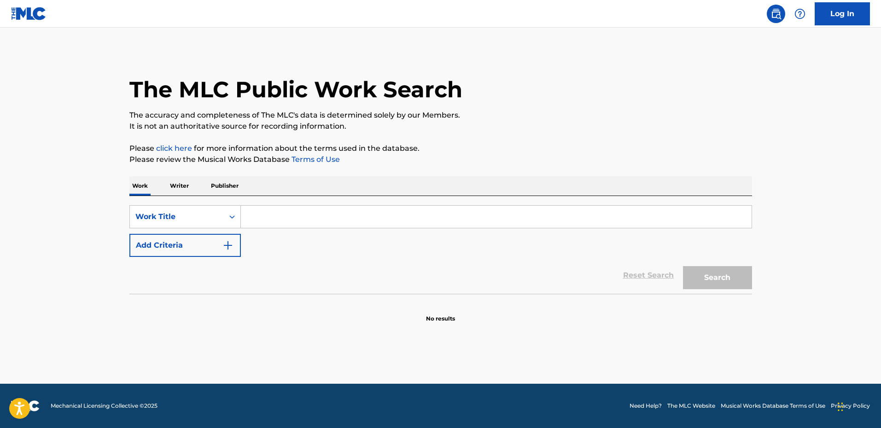
click at [287, 217] on input "Search Form" at bounding box center [496, 216] width 511 height 22
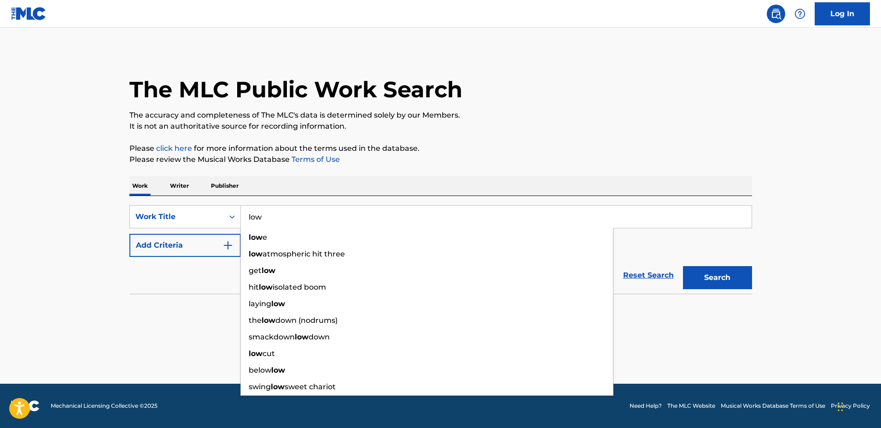
type input "low"
click at [168, 250] on button "Add Criteria" at bounding box center [184, 245] width 111 height 23
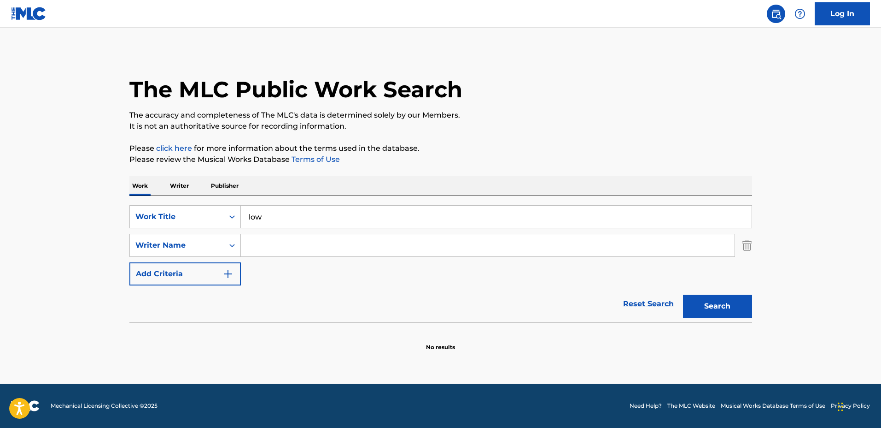
click at [257, 245] on input "Search Form" at bounding box center [488, 245] width 494 height 22
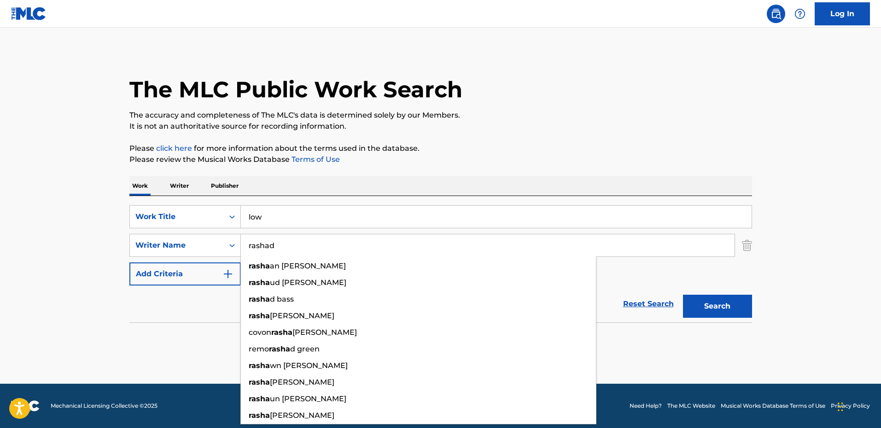
type input "rashad"
click at [683, 294] on button "Search" at bounding box center [717, 305] width 69 height 23
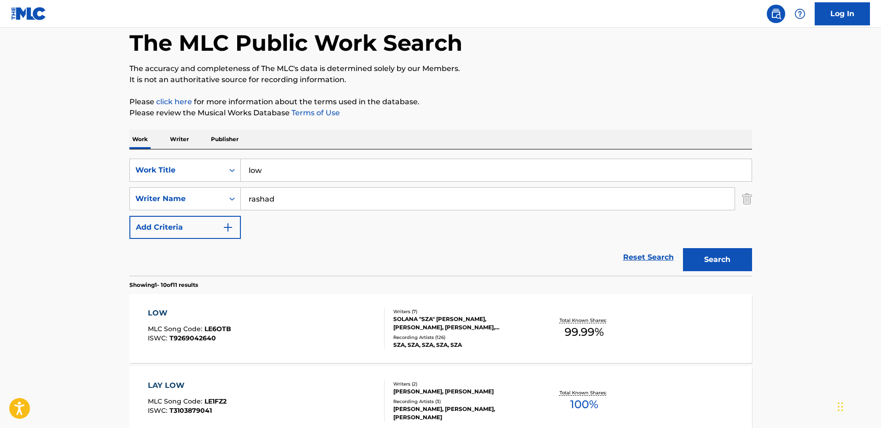
scroll to position [58, 0]
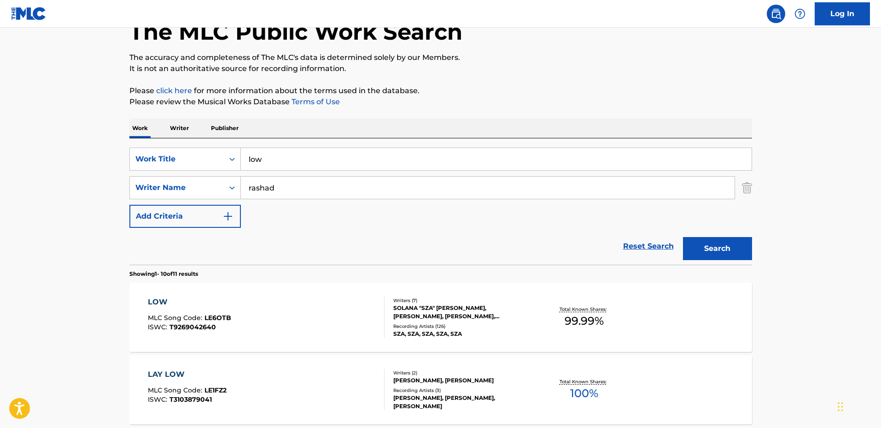
click at [352, 302] on div "LOW MLC Song Code : LE6OTB ISWC : T9269042640" at bounding box center [266, 316] width 237 height 41
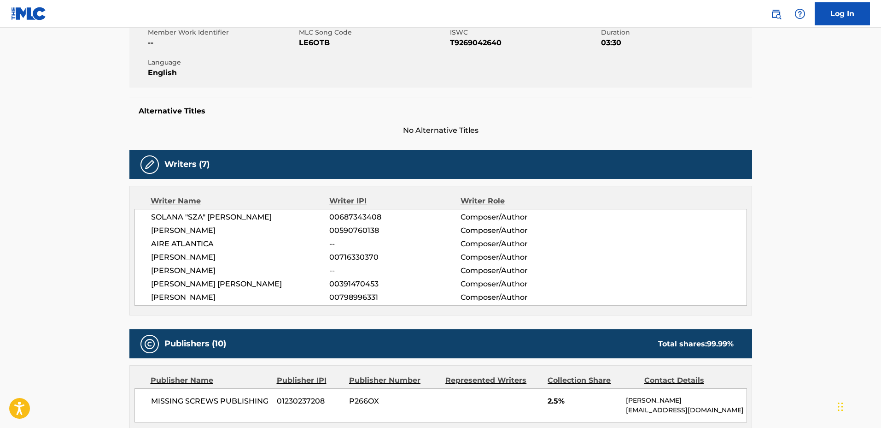
scroll to position [230, 0]
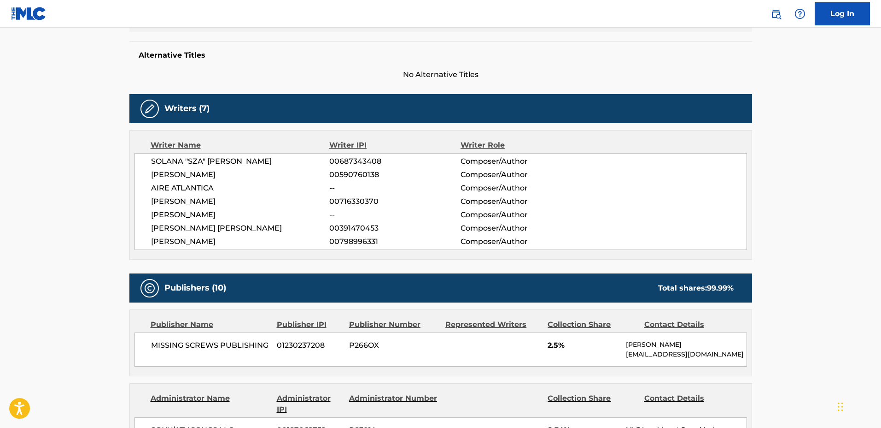
drag, startPoint x: 323, startPoint y: 243, endPoint x: 388, endPoint y: 241, distance: 64.5
click at [388, 241] on div "[PERSON_NAME] 00798996331 Composer/Author" at bounding box center [449, 241] width 596 height 11
copy div "00798996331"
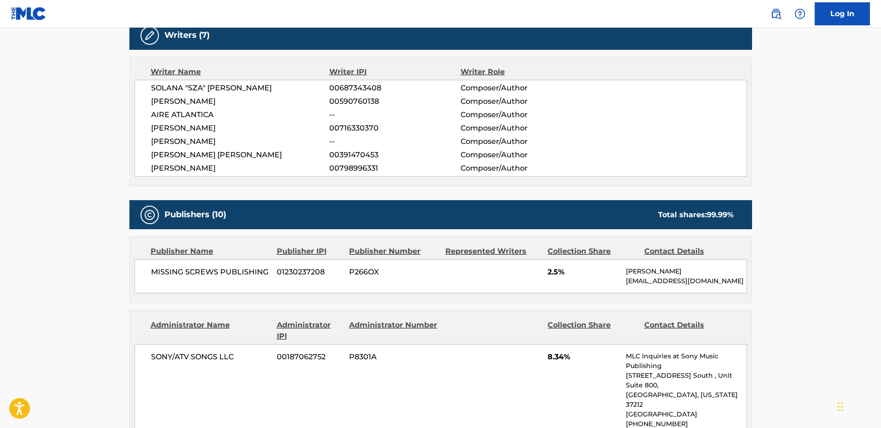
scroll to position [403, 0]
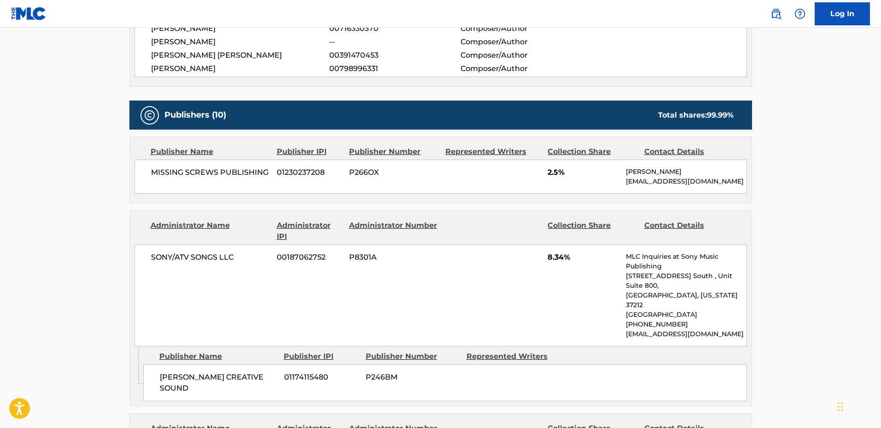
click at [335, 248] on div "SONY/ATV SONGS LLC 00187062752 P8301A 8.34% MLC Inquiries at Sony Music Publish…" at bounding box center [441, 295] width 613 height 102
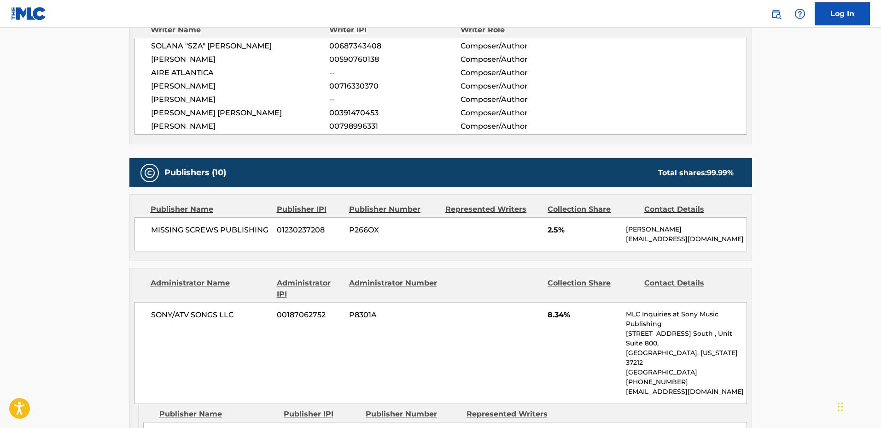
scroll to position [0, 0]
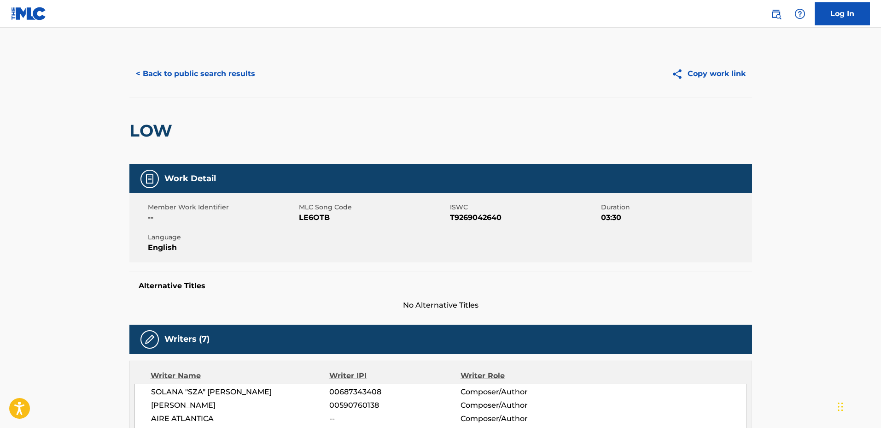
click at [212, 74] on button "< Back to public search results" at bounding box center [195, 73] width 132 height 23
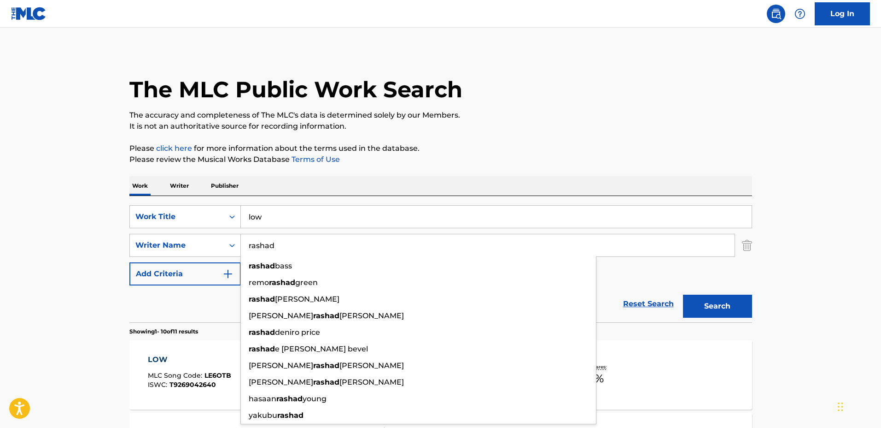
drag, startPoint x: 309, startPoint y: 238, endPoint x: 196, endPoint y: 229, distance: 113.2
click at [197, 229] on div "SearchWithCriteria73b9b946-e837-4ae4-a7cb-af27173e1e0c Work Title low SearchWit…" at bounding box center [440, 245] width 623 height 80
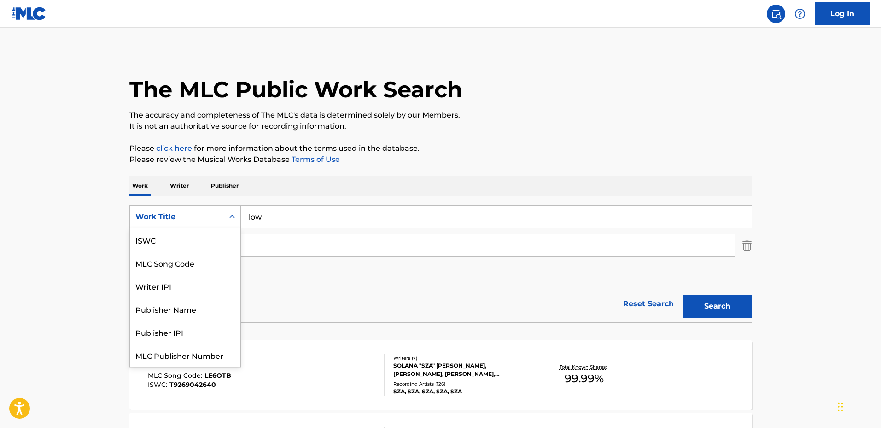
click at [206, 213] on div "Work Title" at bounding box center [176, 216] width 83 height 11
click at [193, 281] on div "Writer IPI" at bounding box center [185, 285] width 111 height 23
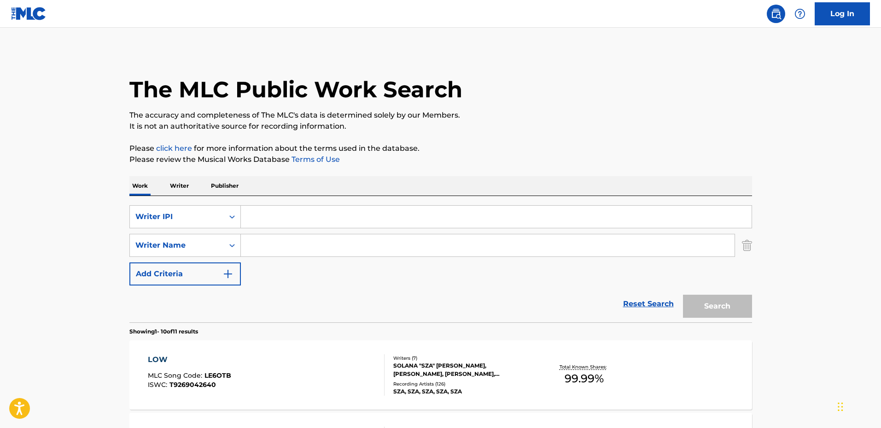
click at [302, 219] on input "Search Form" at bounding box center [496, 216] width 511 height 22
paste input "00798996331"
click at [704, 302] on button "Search" at bounding box center [717, 305] width 69 height 23
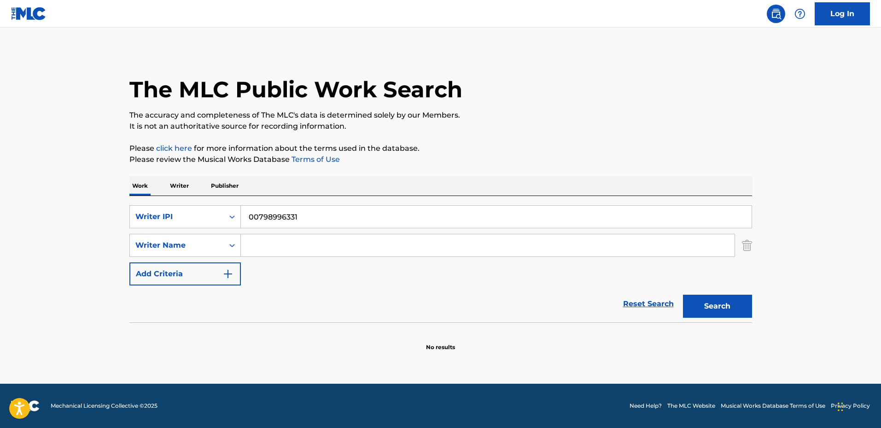
click at [380, 216] on input "00798996331" at bounding box center [496, 216] width 511 height 22
click at [331, 247] on input "Search Form" at bounding box center [488, 245] width 494 height 22
click at [250, 211] on input "00798996331" at bounding box center [496, 216] width 511 height 22
type input "00798996331"
click at [331, 252] on input "Search Form" at bounding box center [488, 245] width 494 height 22
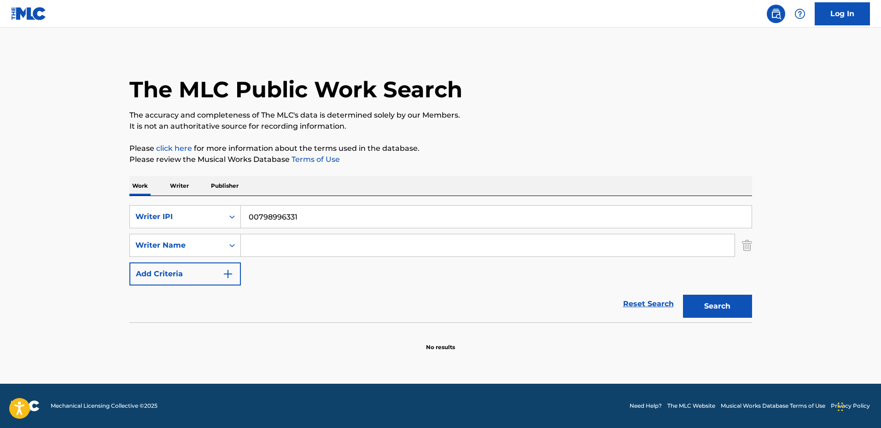
click at [744, 251] on img "Search Form" at bounding box center [747, 245] width 10 height 23
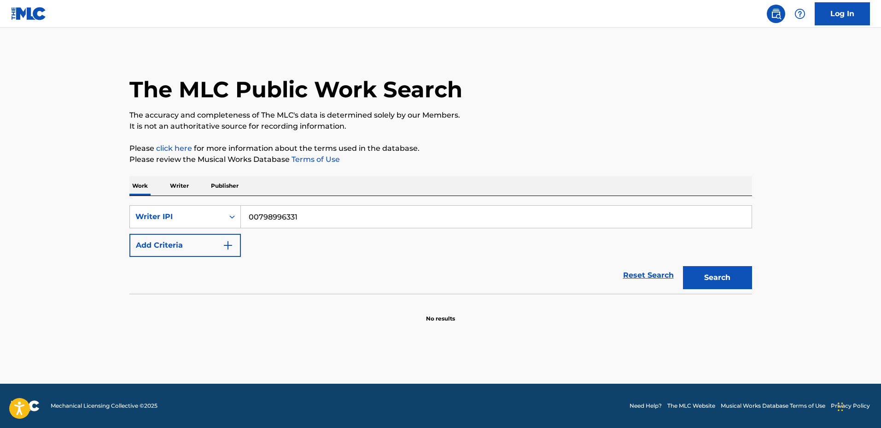
click at [733, 287] on button "Search" at bounding box center [717, 277] width 69 height 23
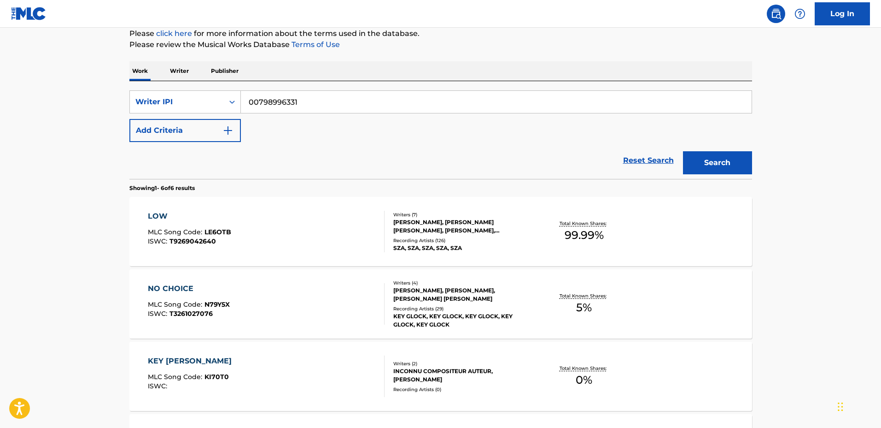
scroll to position [115, 0]
click at [528, 293] on div "[PERSON_NAME], [PERSON_NAME], [PERSON_NAME] [PERSON_NAME]" at bounding box center [462, 294] width 139 height 17
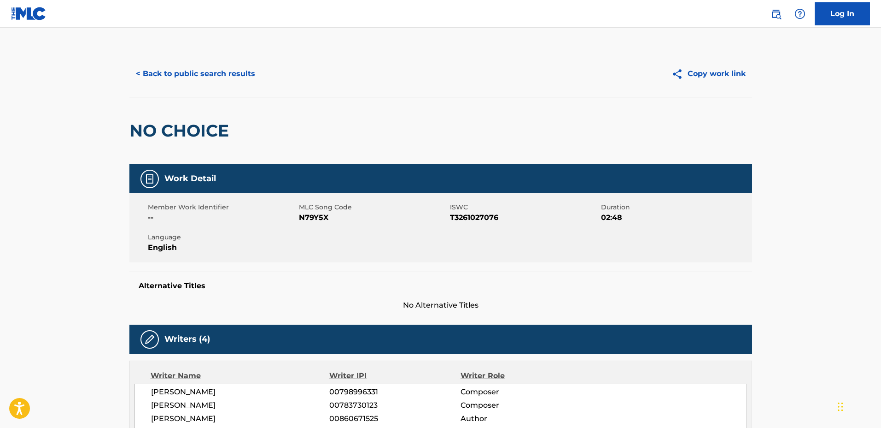
click at [206, 80] on button "< Back to public search results" at bounding box center [195, 73] width 132 height 23
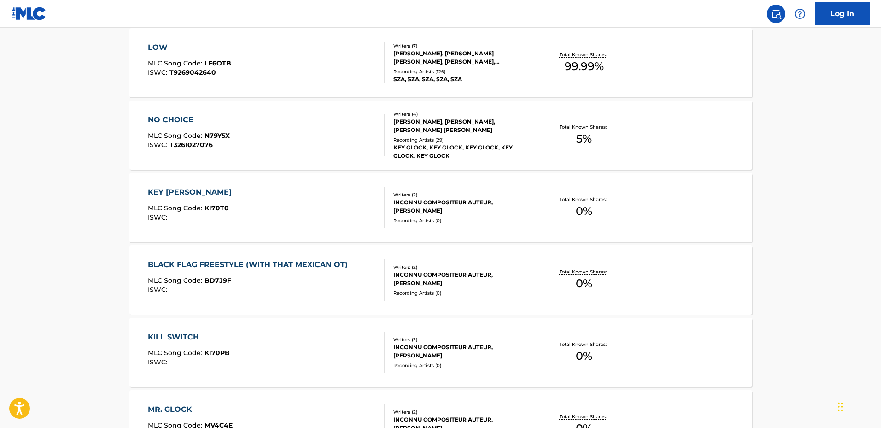
scroll to position [288, 0]
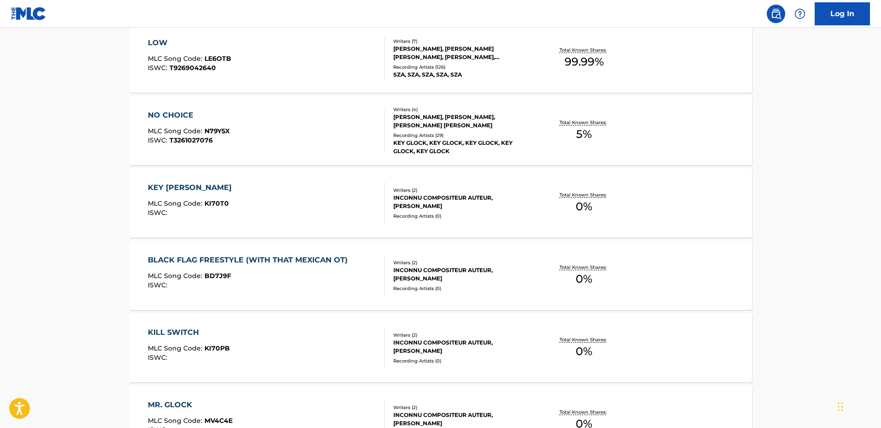
click at [324, 207] on div "KEY [PERSON_NAME] MLC Song Code : KI70T0 ISWC :" at bounding box center [266, 202] width 237 height 41
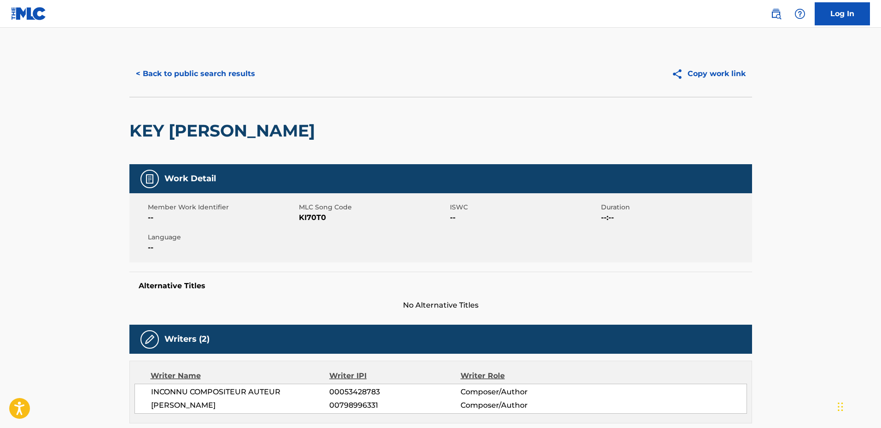
click at [195, 74] on button "< Back to public search results" at bounding box center [195, 73] width 132 height 23
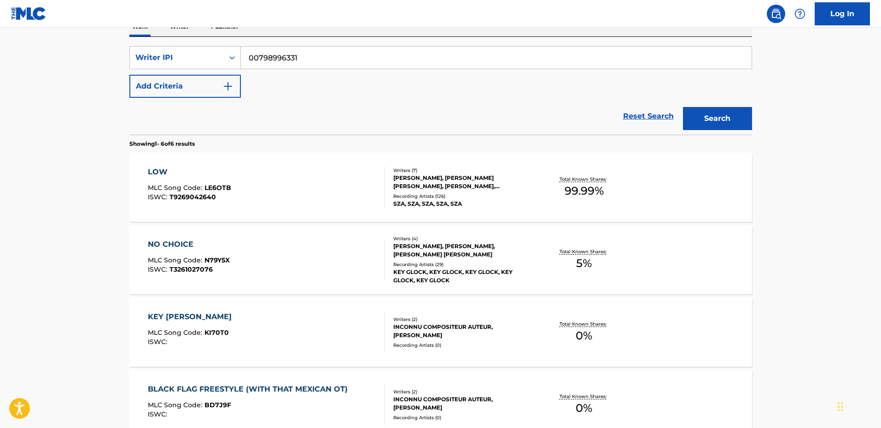
scroll to position [119, 0]
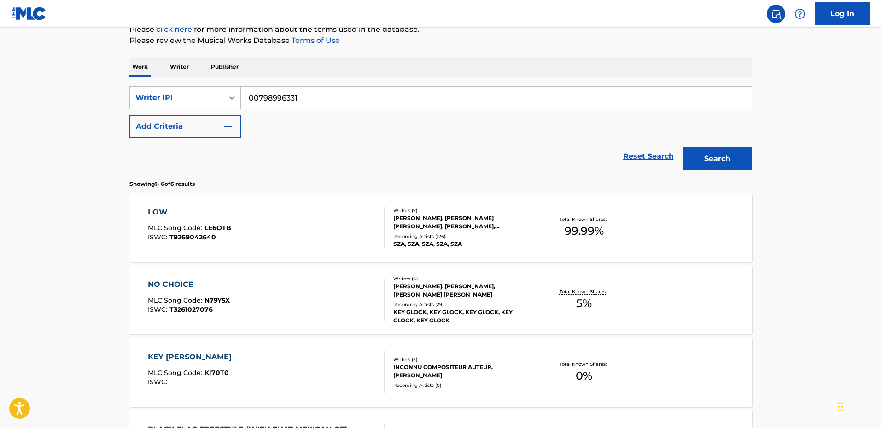
click at [325, 96] on input "00798996331" at bounding box center [496, 98] width 511 height 22
